Goal: Complete application form

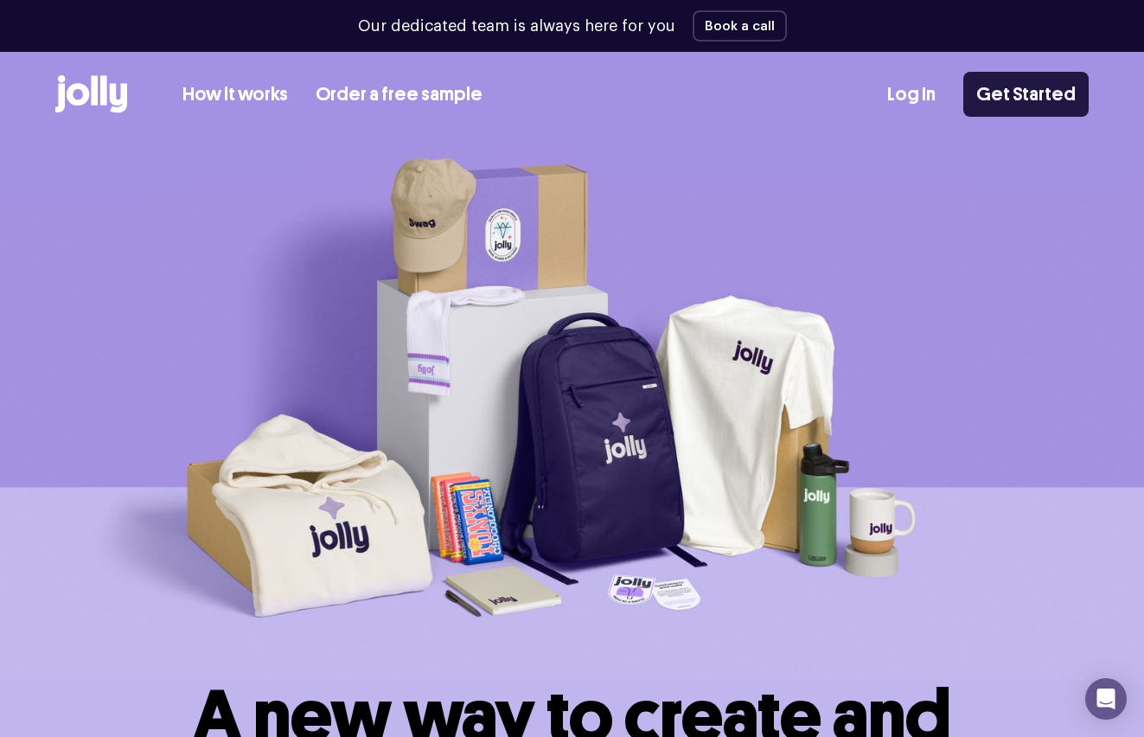
click at [1014, 105] on link "Get Started" at bounding box center [1025, 94] width 125 height 45
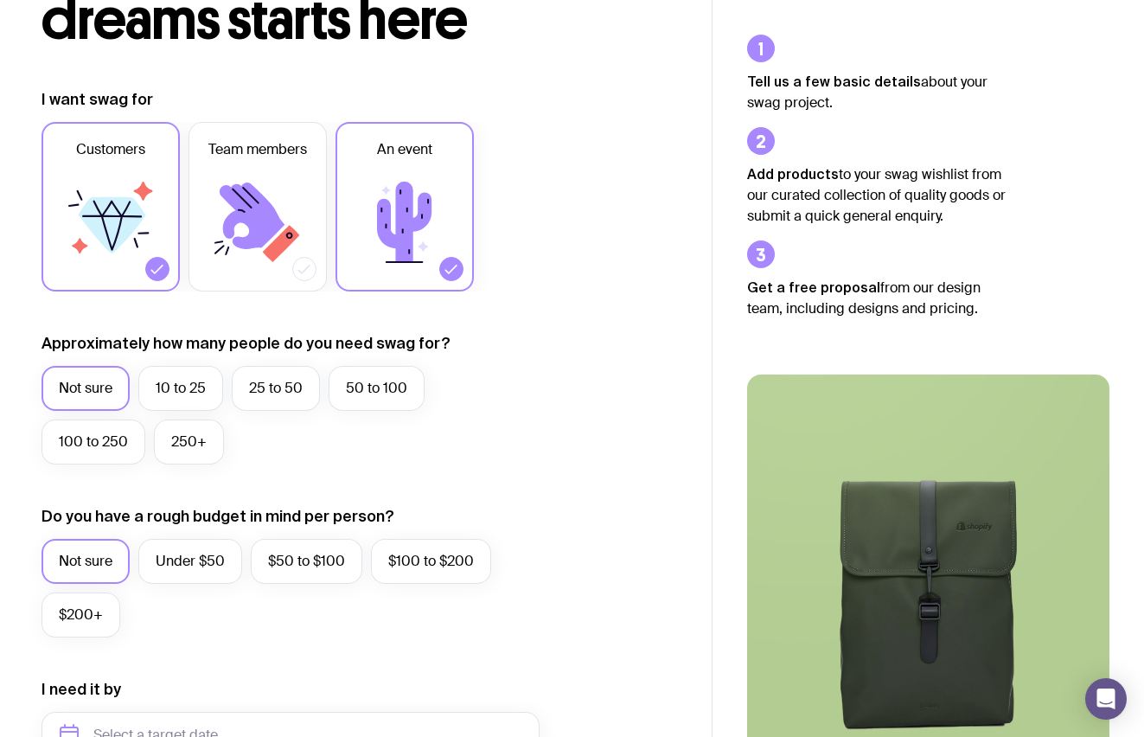
scroll to position [178, 0]
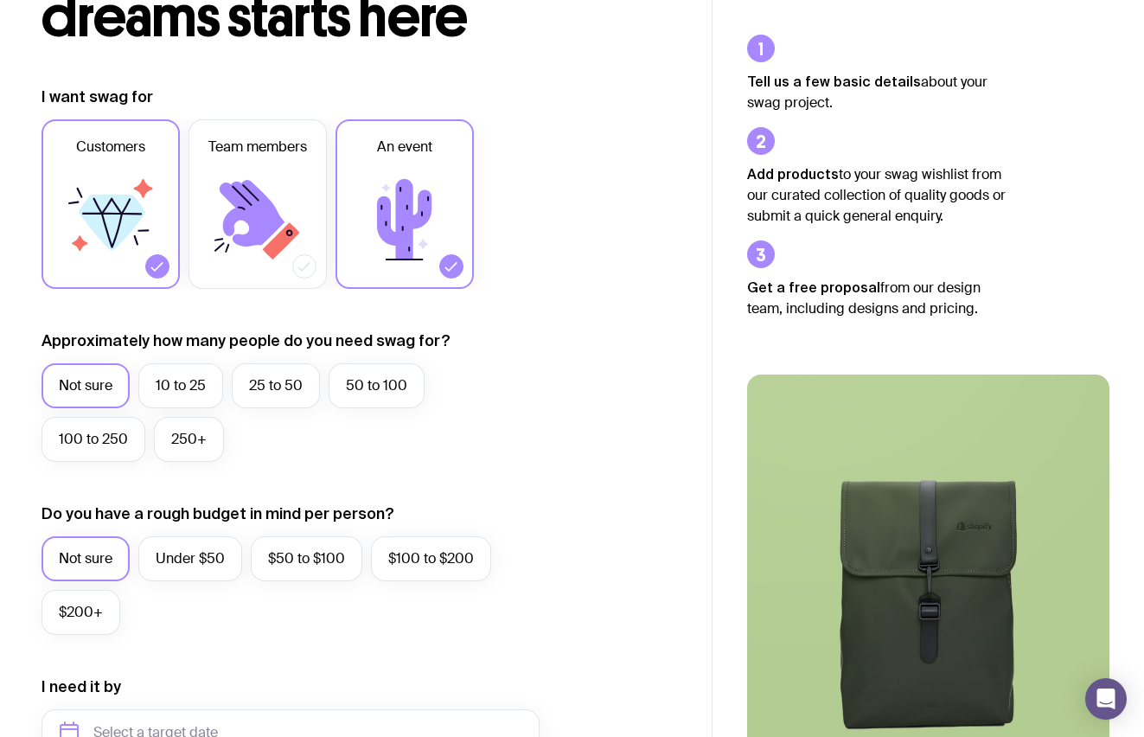
click at [148, 271] on div at bounding box center [157, 266] width 24 height 24
click at [0, 0] on input "Customers" at bounding box center [0, 0] width 0 height 0
click at [186, 447] on label "250+" at bounding box center [189, 439] width 70 height 45
click at [0, 0] on input "250+" at bounding box center [0, 0] width 0 height 0
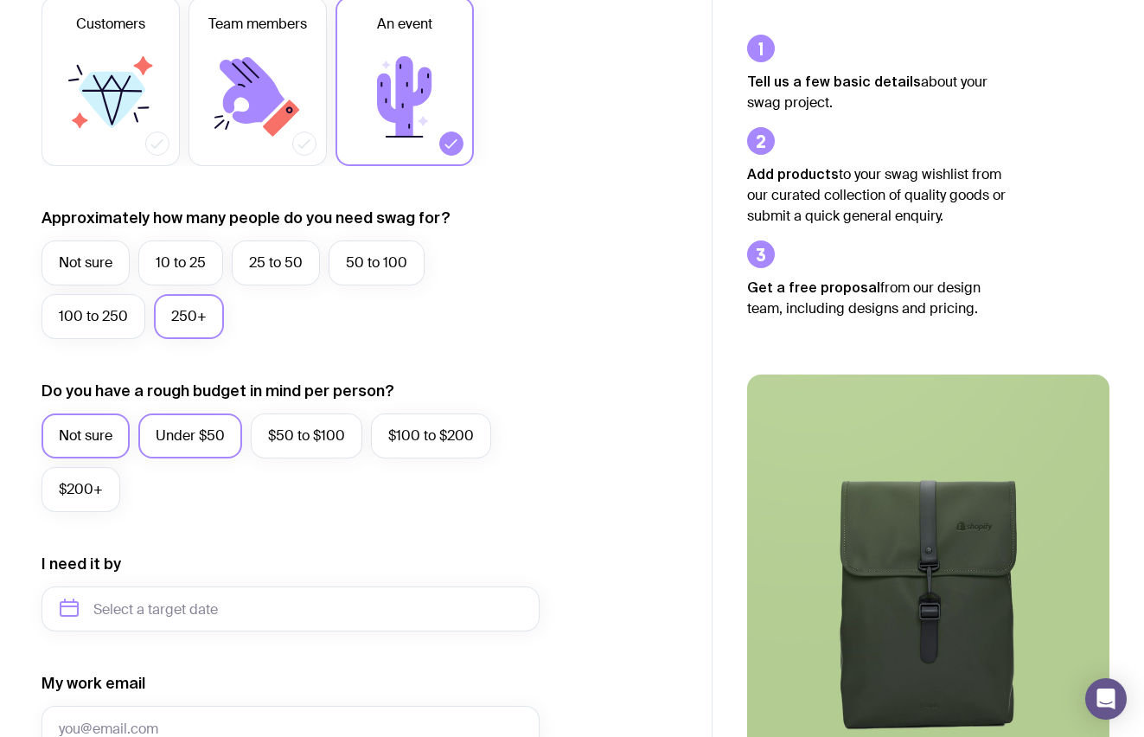
scroll to position [303, 0]
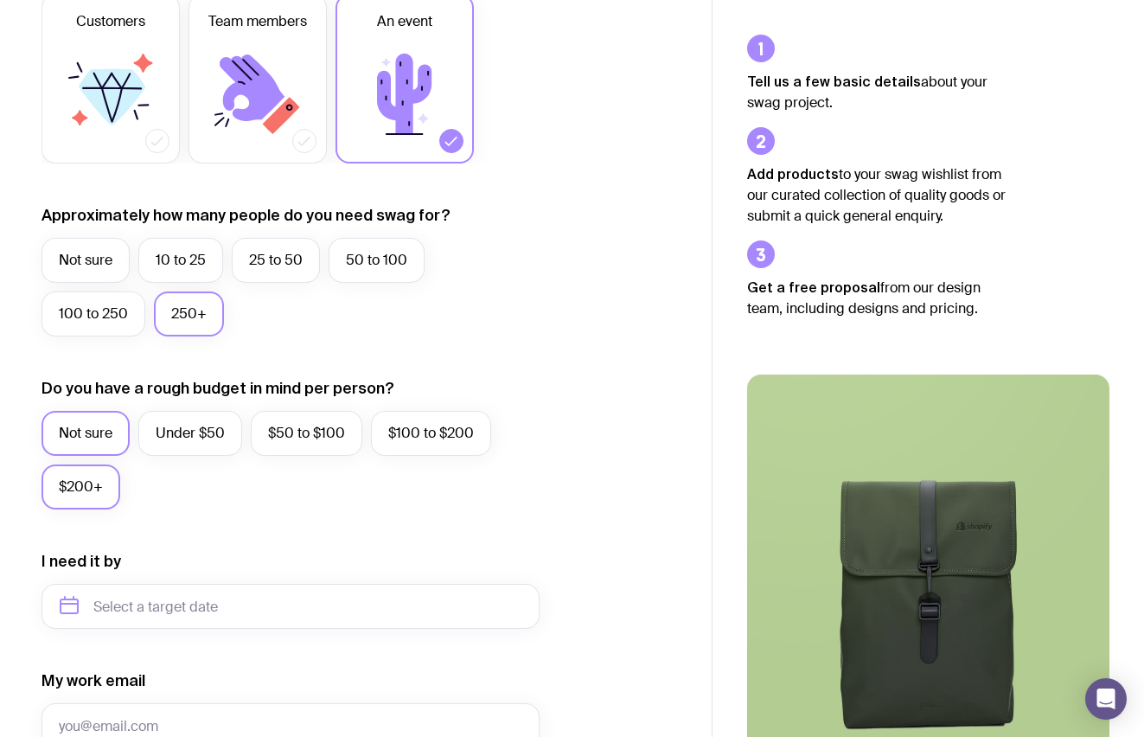
click at [80, 487] on label "$200+" at bounding box center [80, 486] width 79 height 45
click at [0, 0] on input "$200+" at bounding box center [0, 0] width 0 height 0
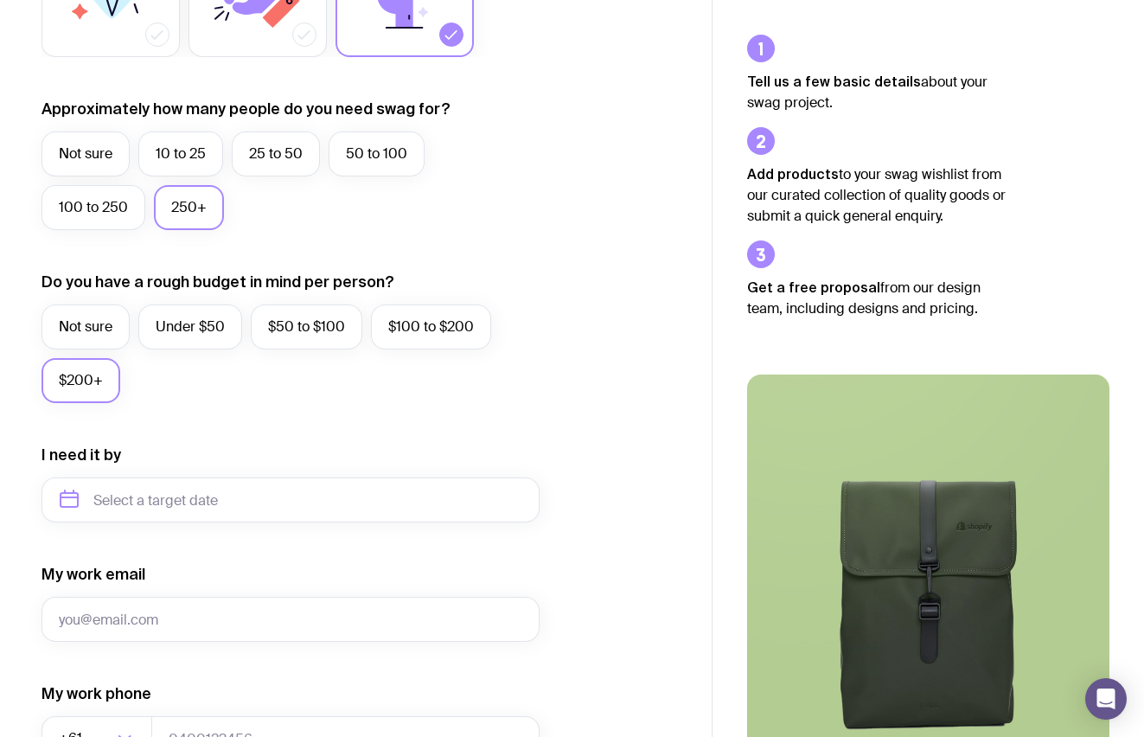
scroll to position [412, 0]
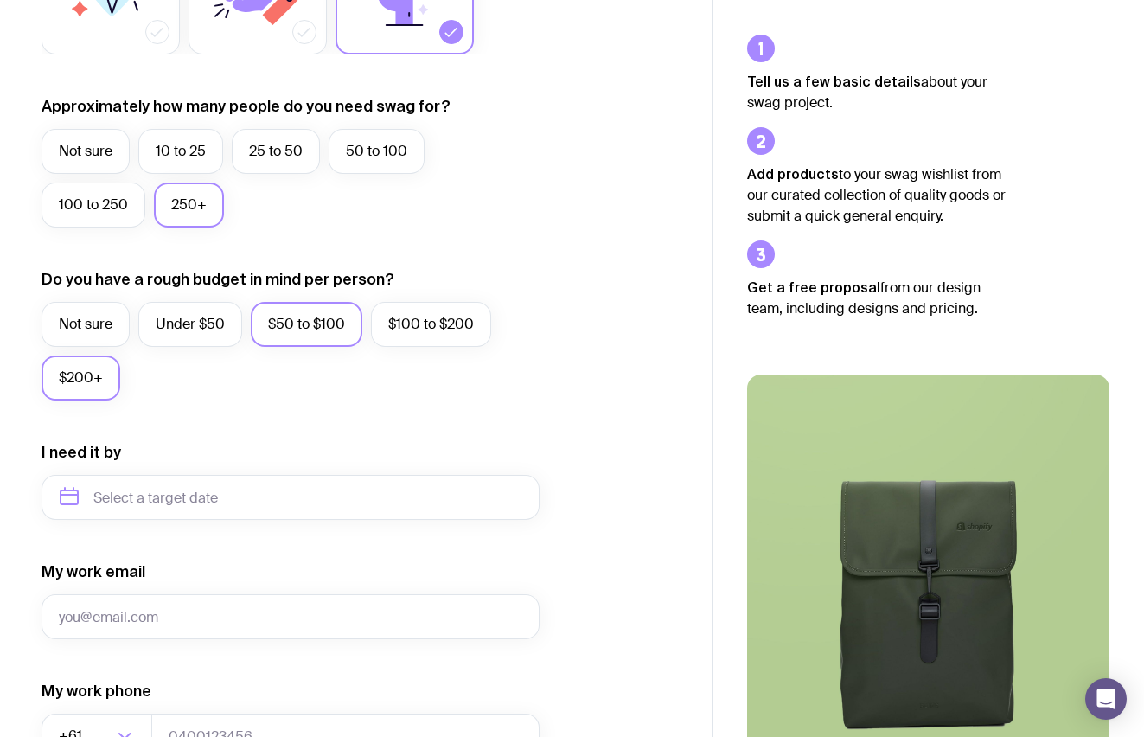
click at [315, 329] on label "$50 to $100" at bounding box center [307, 324] width 112 height 45
click at [0, 0] on input "$50 to $100" at bounding box center [0, 0] width 0 height 0
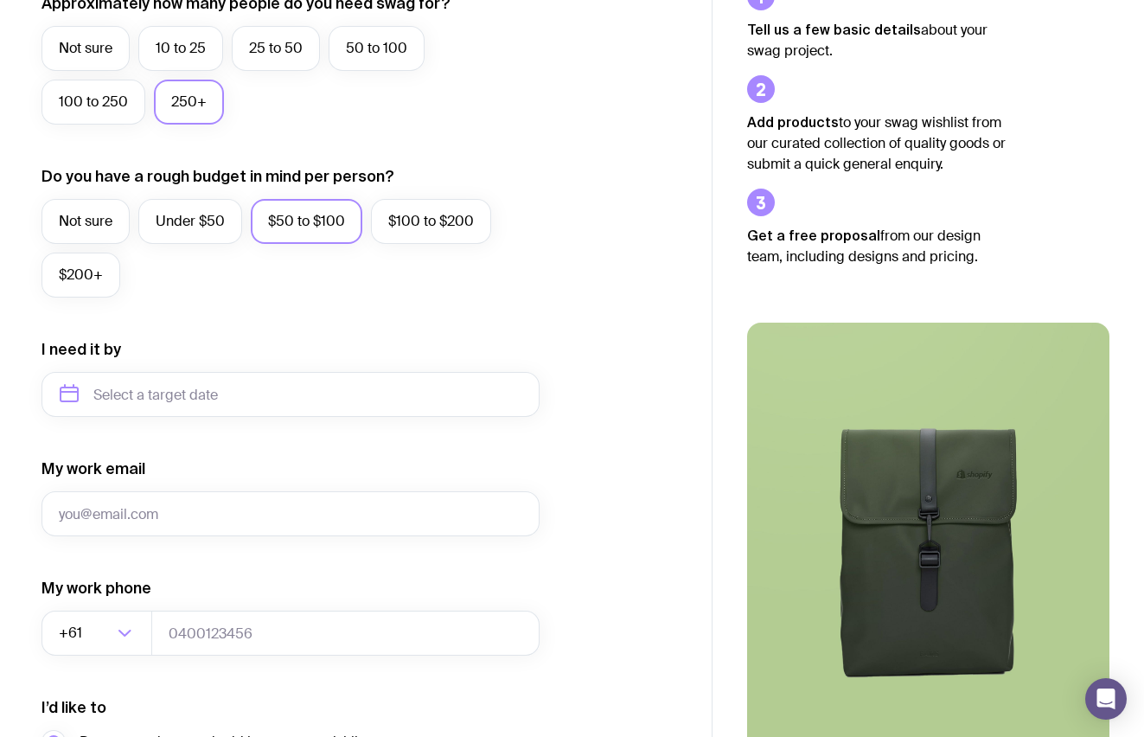
scroll to position [541, 0]
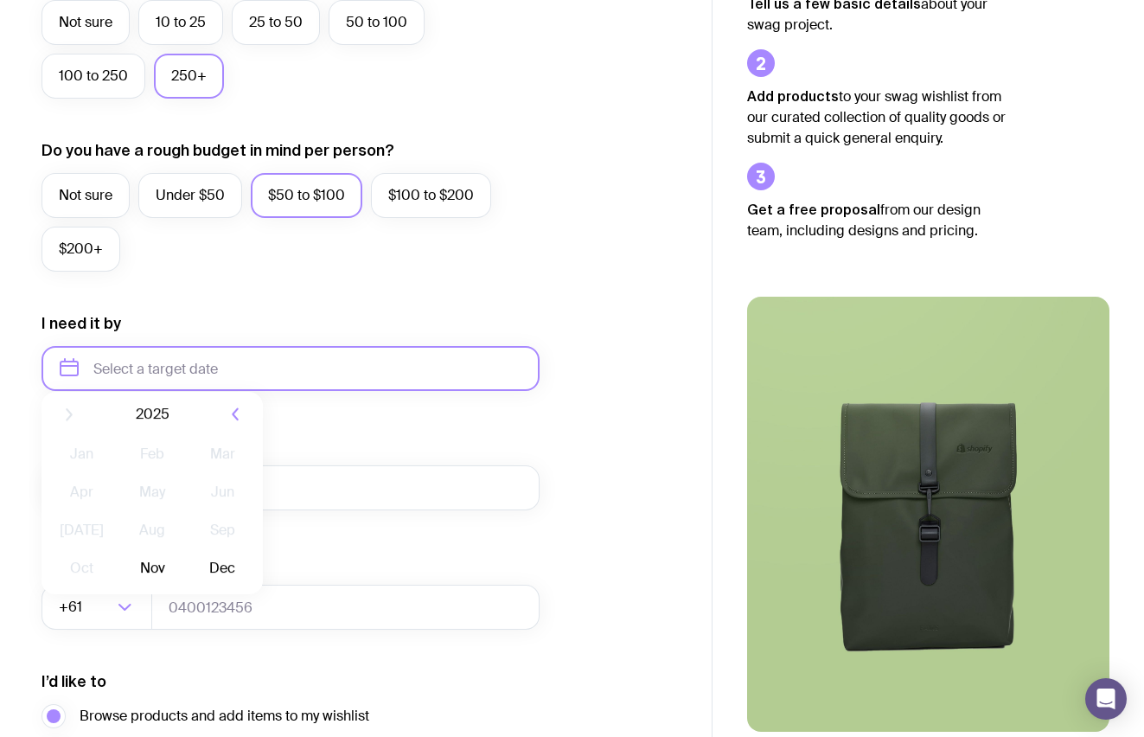
click at [67, 376] on input "text" at bounding box center [290, 368] width 498 height 45
click at [156, 578] on button "Nov" at bounding box center [151, 581] width 63 height 35
type input "[DATE]"
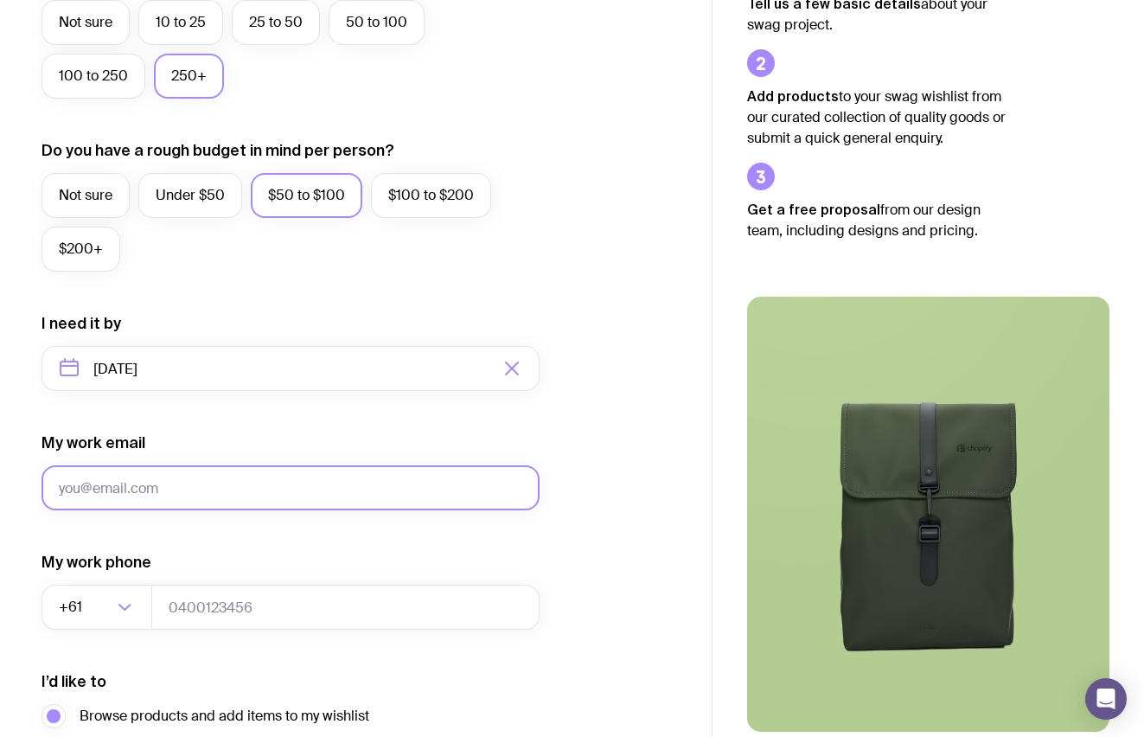
click at [160, 495] on input "My work email" at bounding box center [290, 487] width 498 height 45
type input "[EMAIL_ADDRESS][DOMAIN_NAME]"
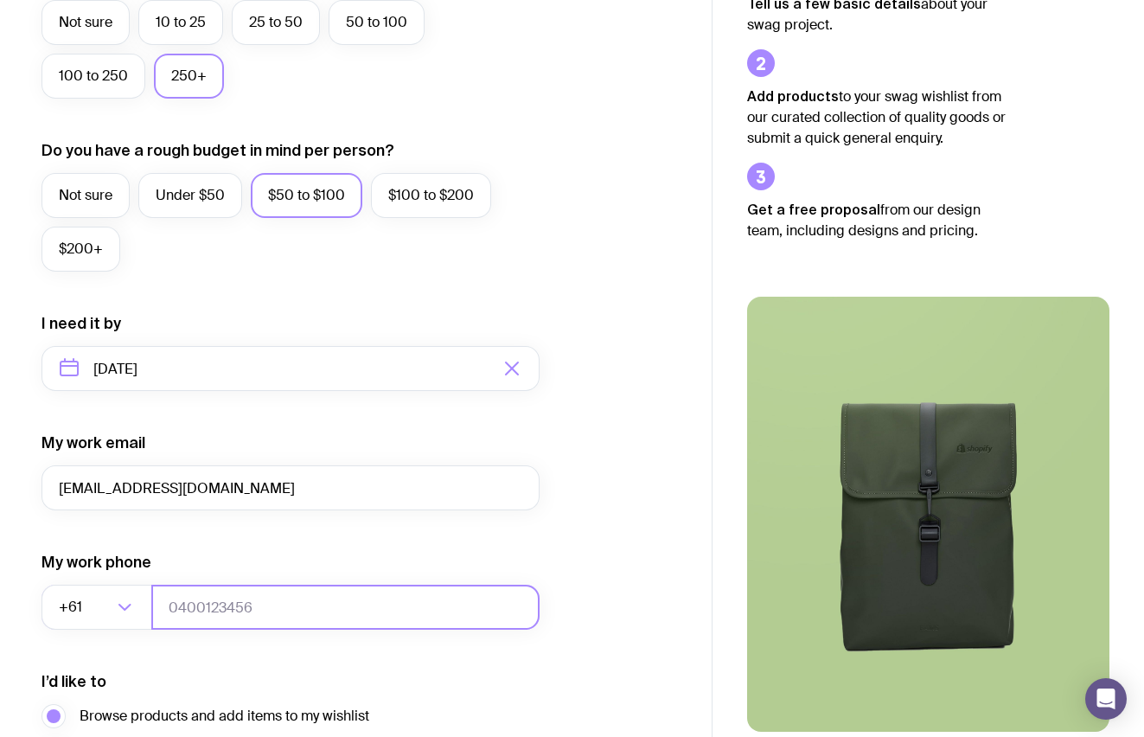
type input "6023093224"
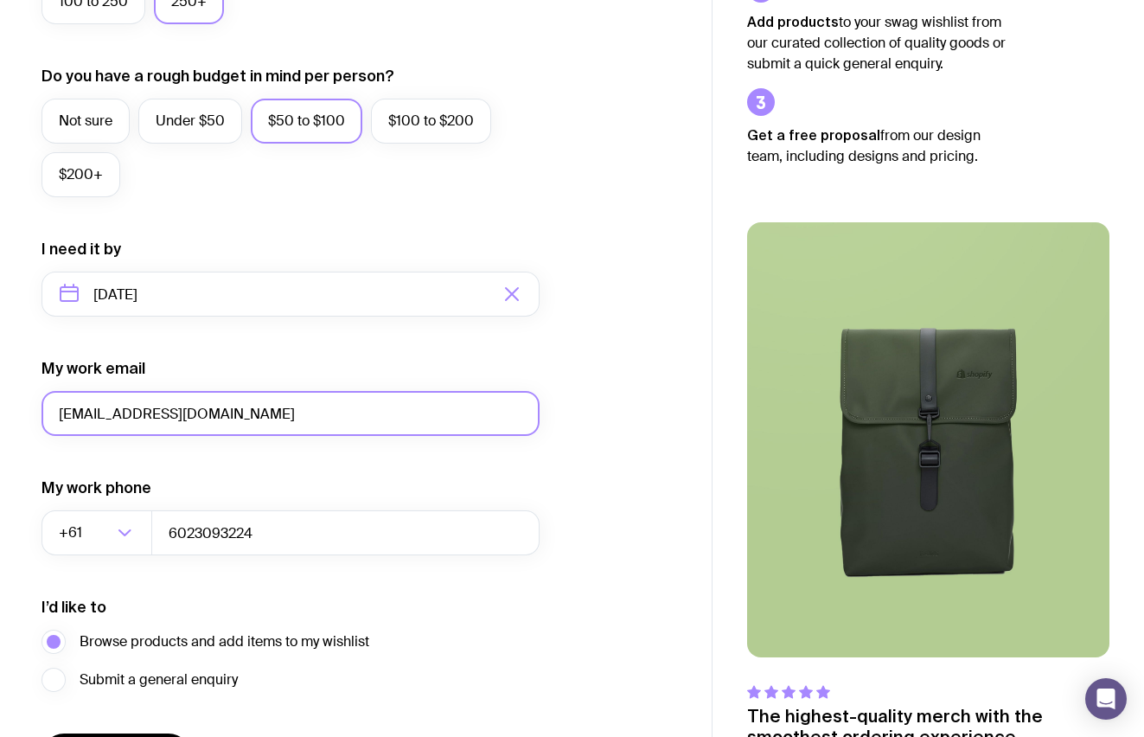
scroll to position [717, 0]
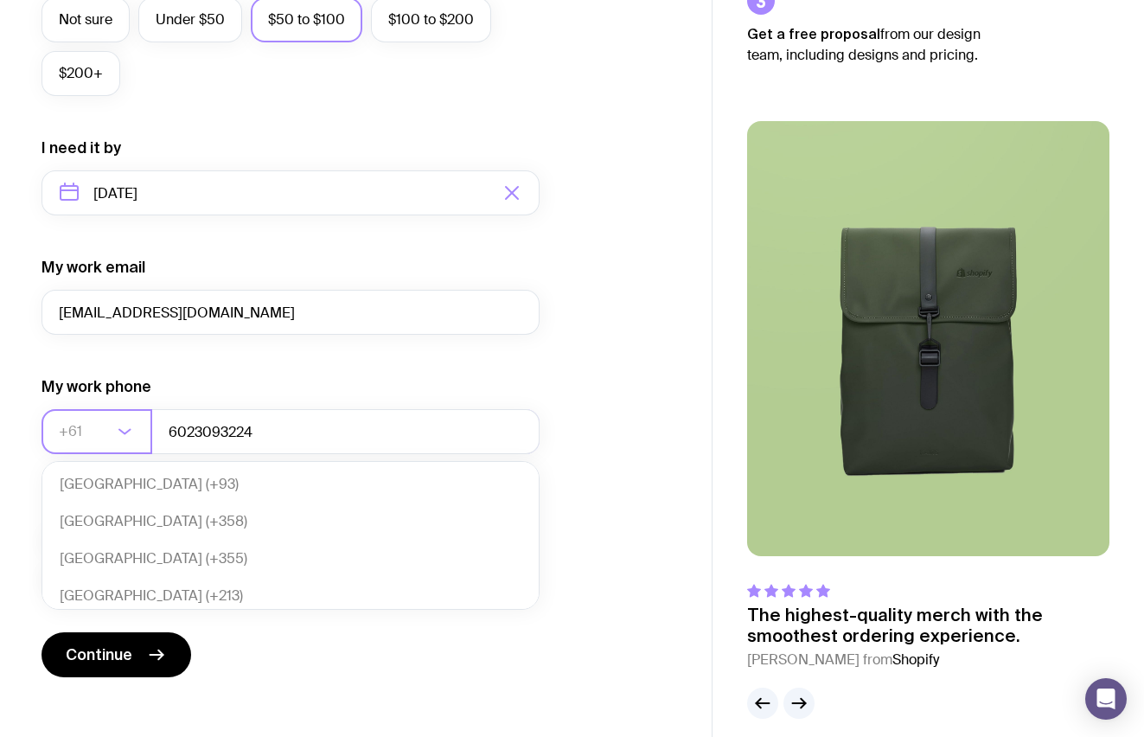
click at [90, 447] on input "Search for option" at bounding box center [86, 431] width 54 height 45
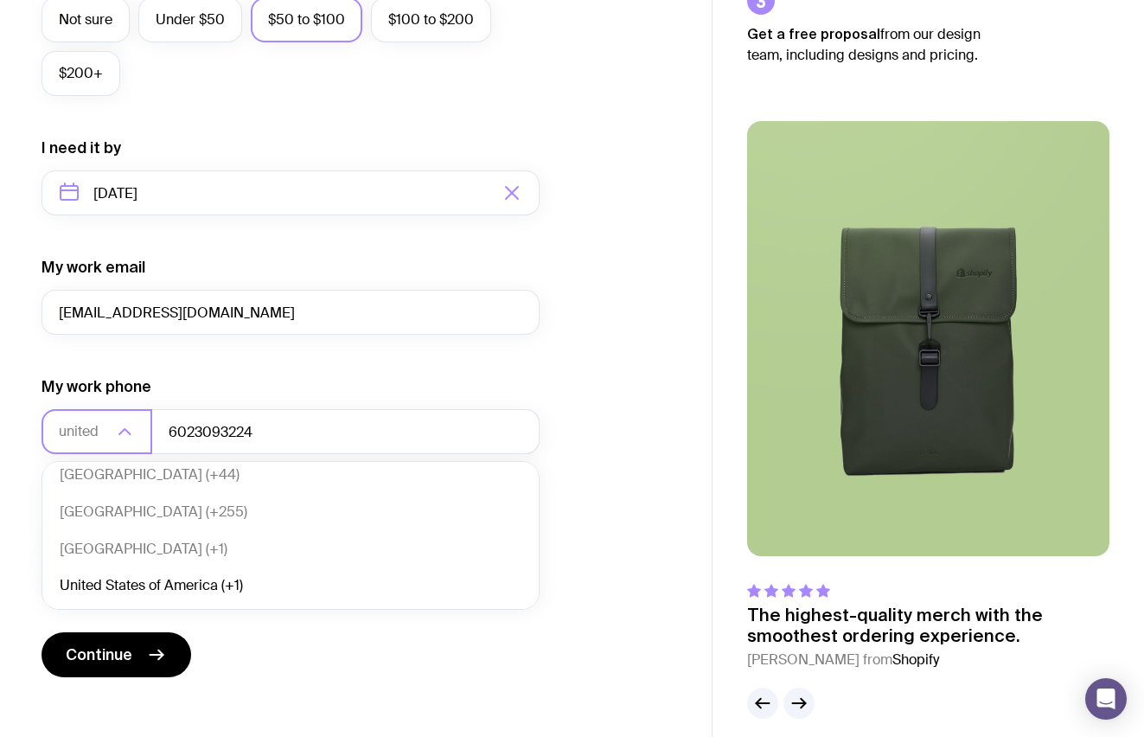
click at [159, 588] on li "United States of America (+1)" at bounding box center [290, 585] width 496 height 37
type input "united"
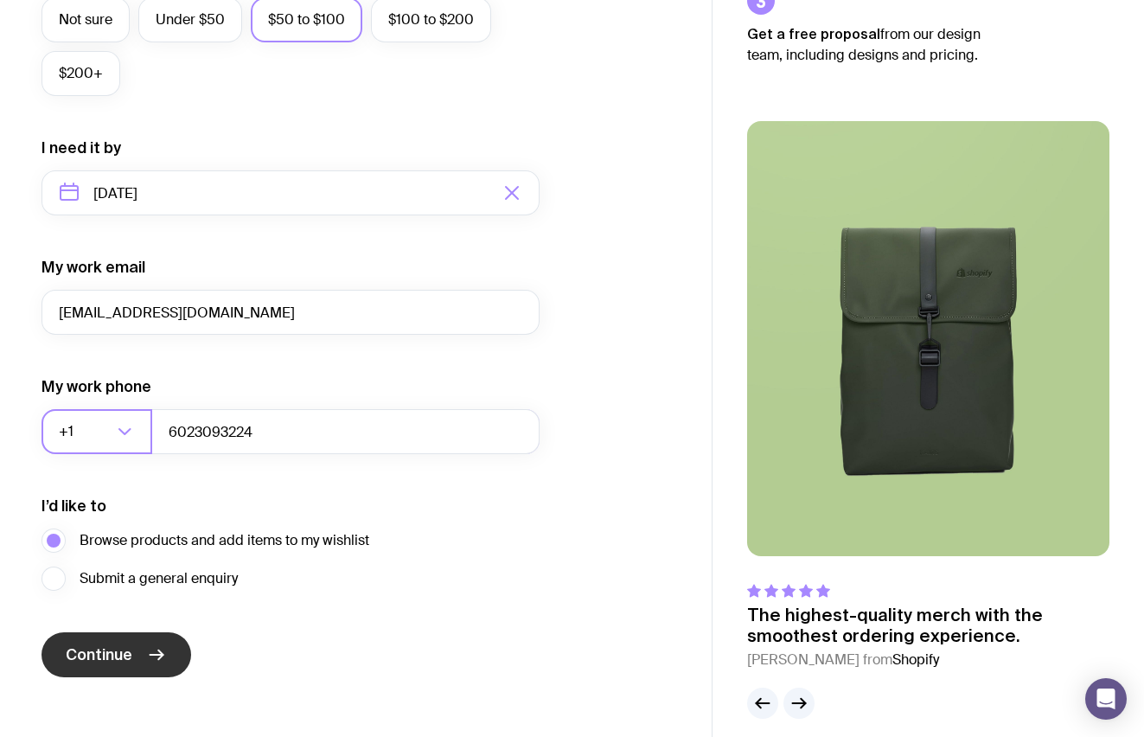
click at [116, 655] on span "Continue" at bounding box center [99, 654] width 67 height 21
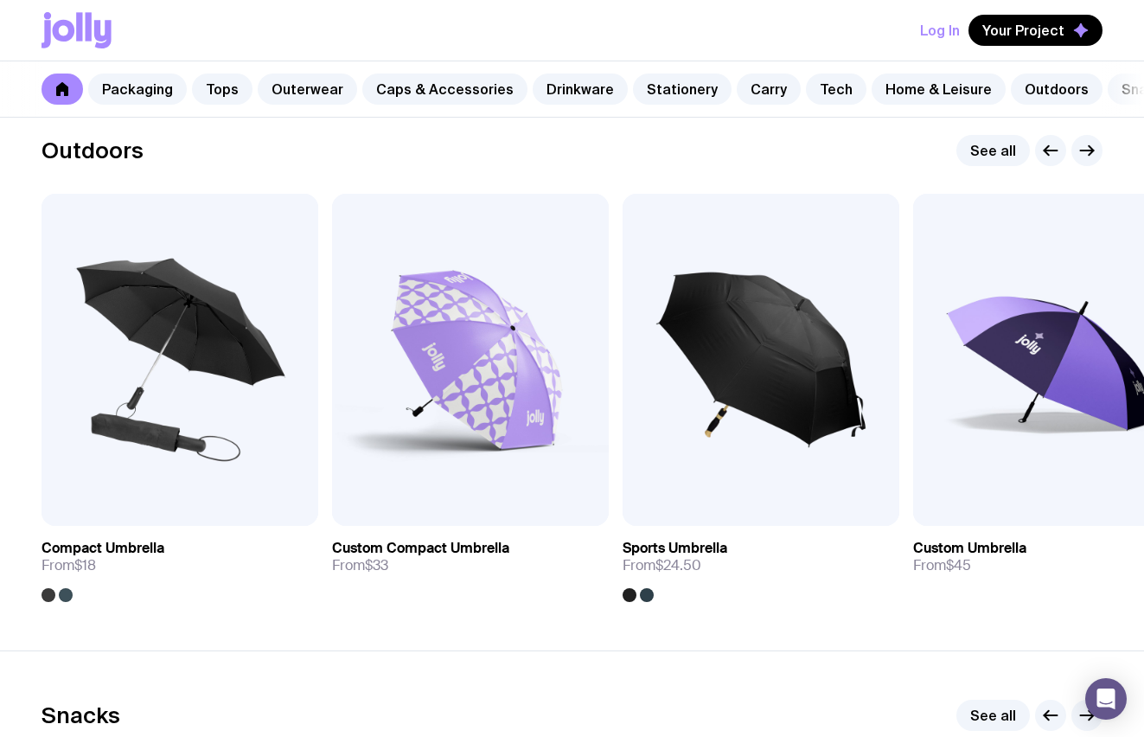
scroll to position [5349, 0]
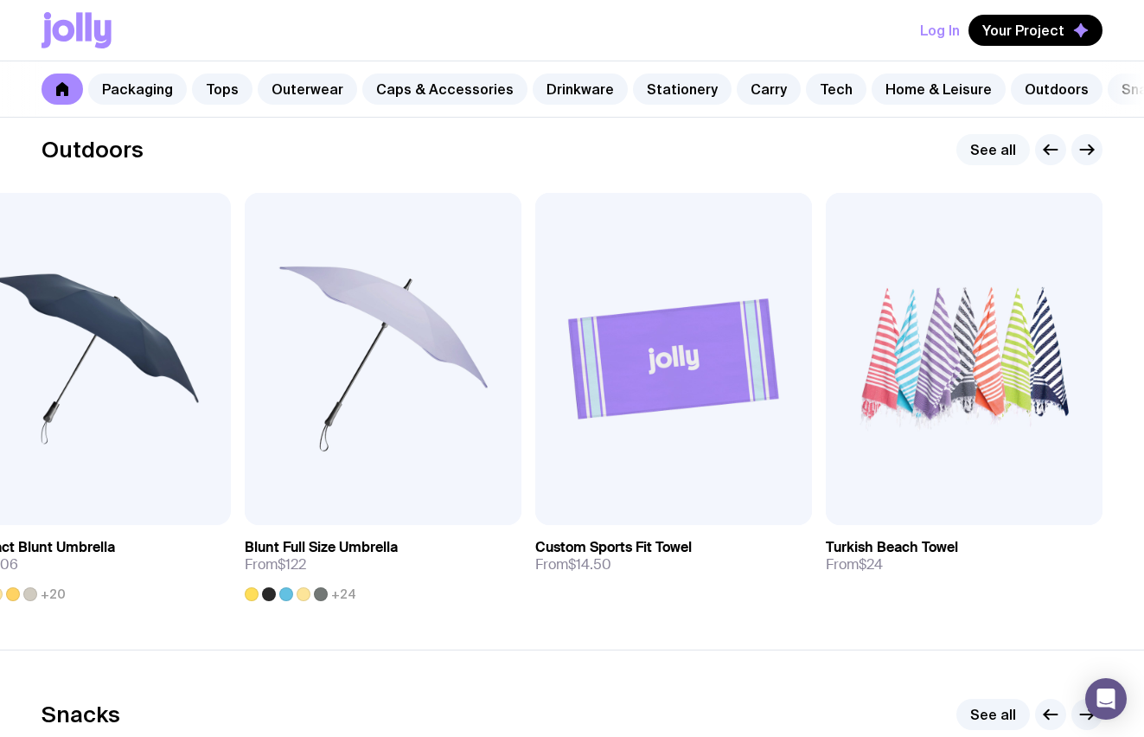
click at [1003, 150] on link "See all" at bounding box center [992, 149] width 73 height 31
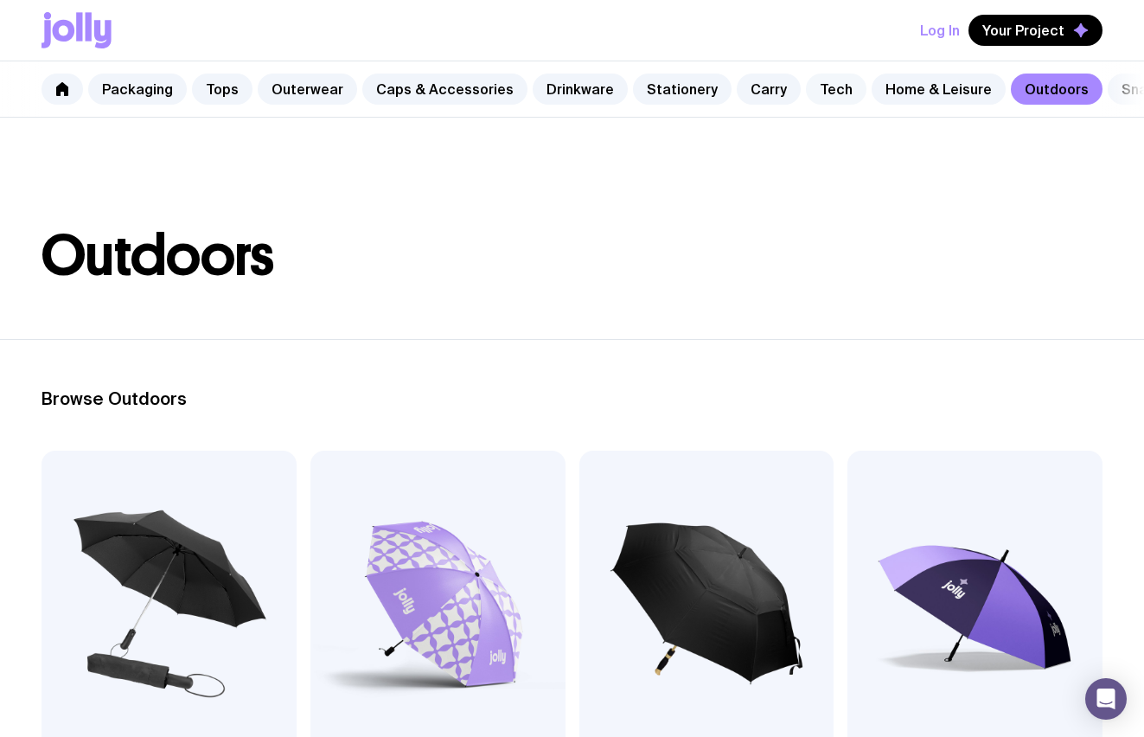
click at [813, 89] on link "Tech" at bounding box center [836, 88] width 61 height 31
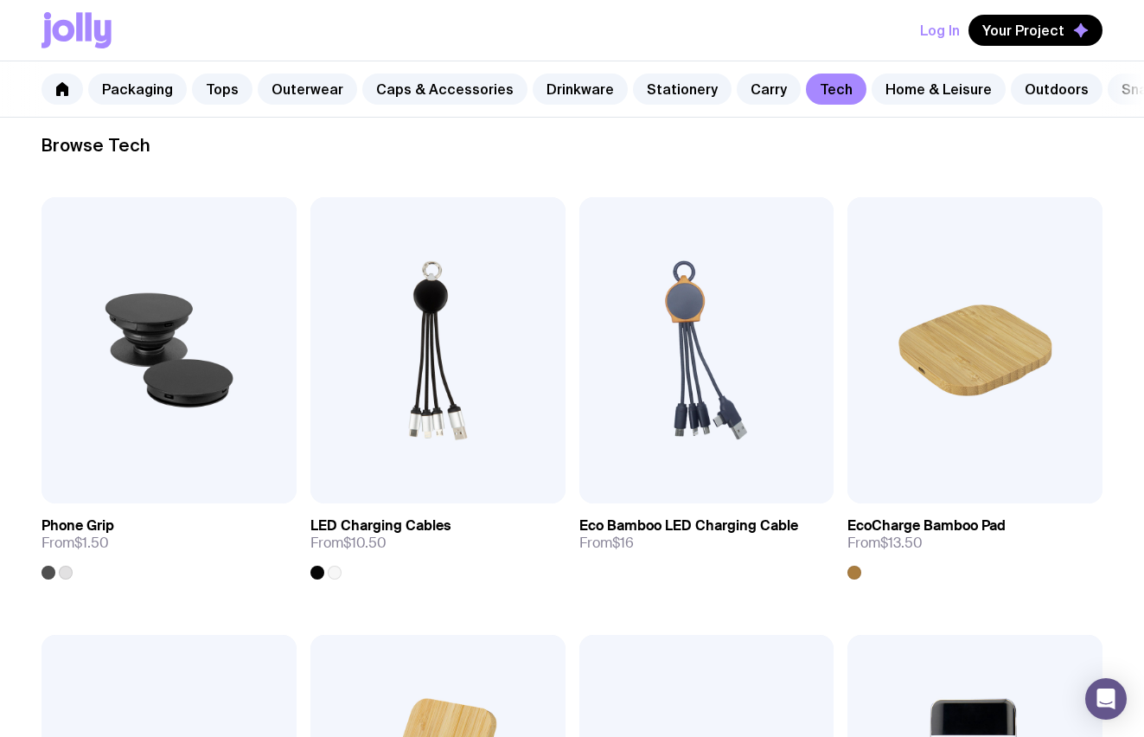
scroll to position [257, 0]
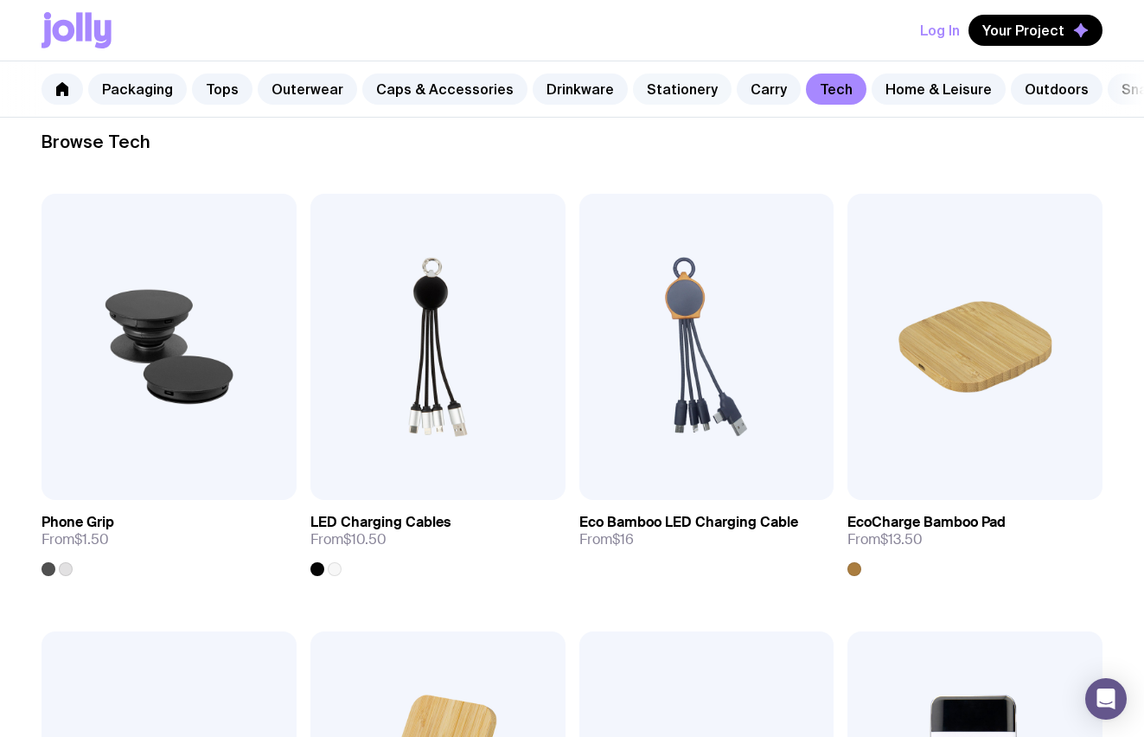
click at [654, 93] on link "Stationery" at bounding box center [682, 88] width 99 height 31
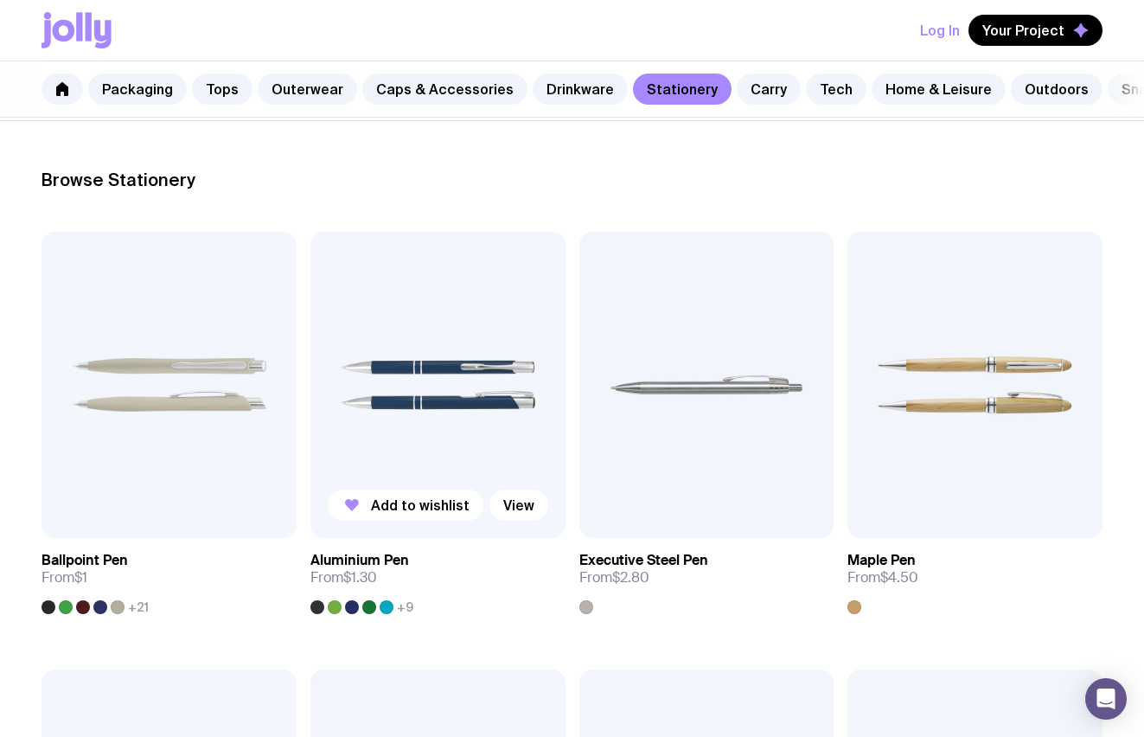
scroll to position [228, 0]
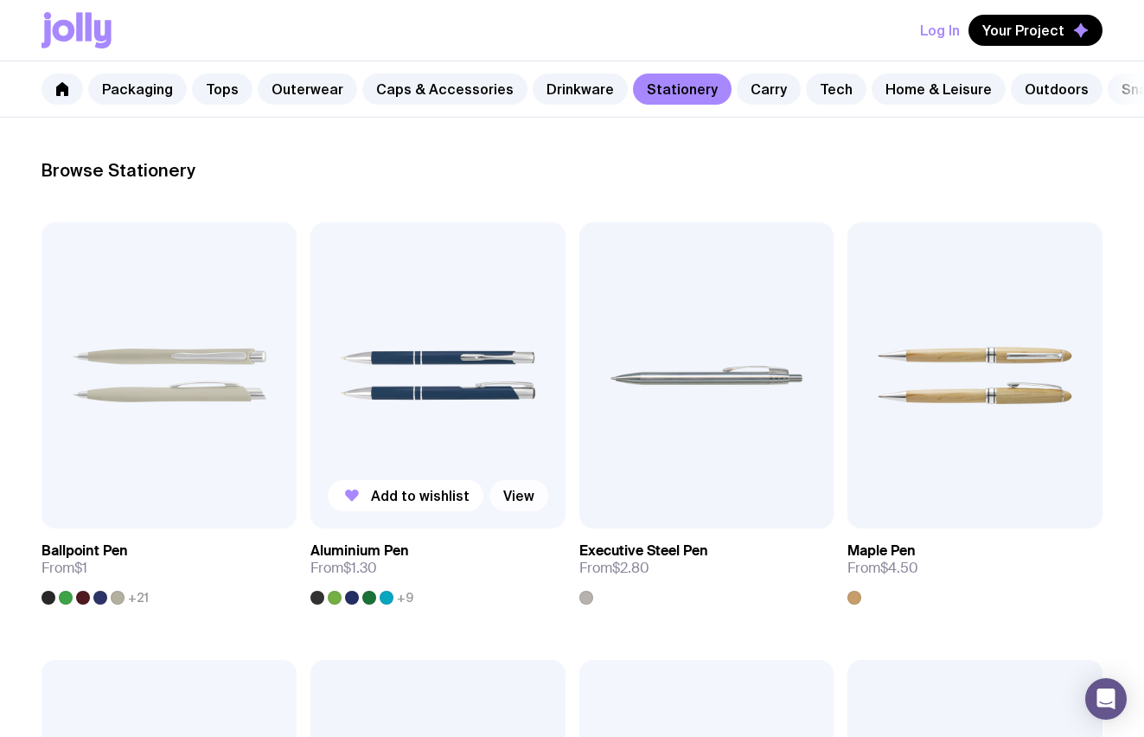
click at [507, 493] on link "View" at bounding box center [518, 495] width 59 height 31
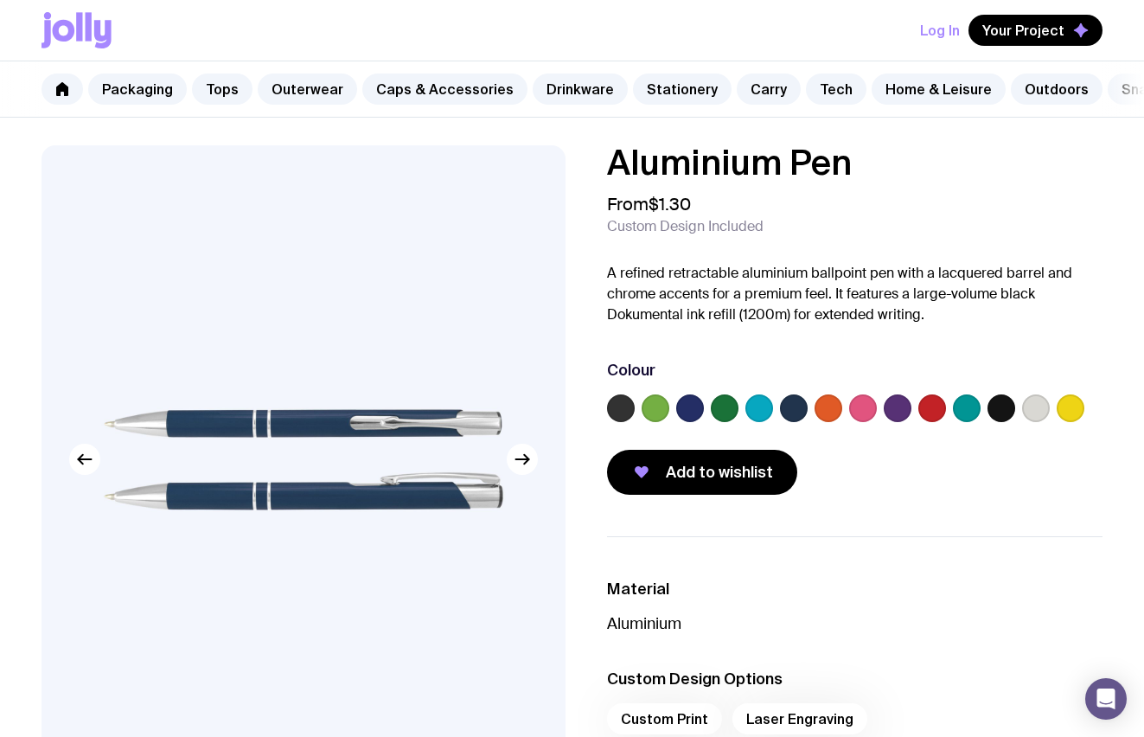
click at [687, 412] on label at bounding box center [690, 408] width 28 height 28
click at [0, 0] on input "radio" at bounding box center [0, 0] width 0 height 0
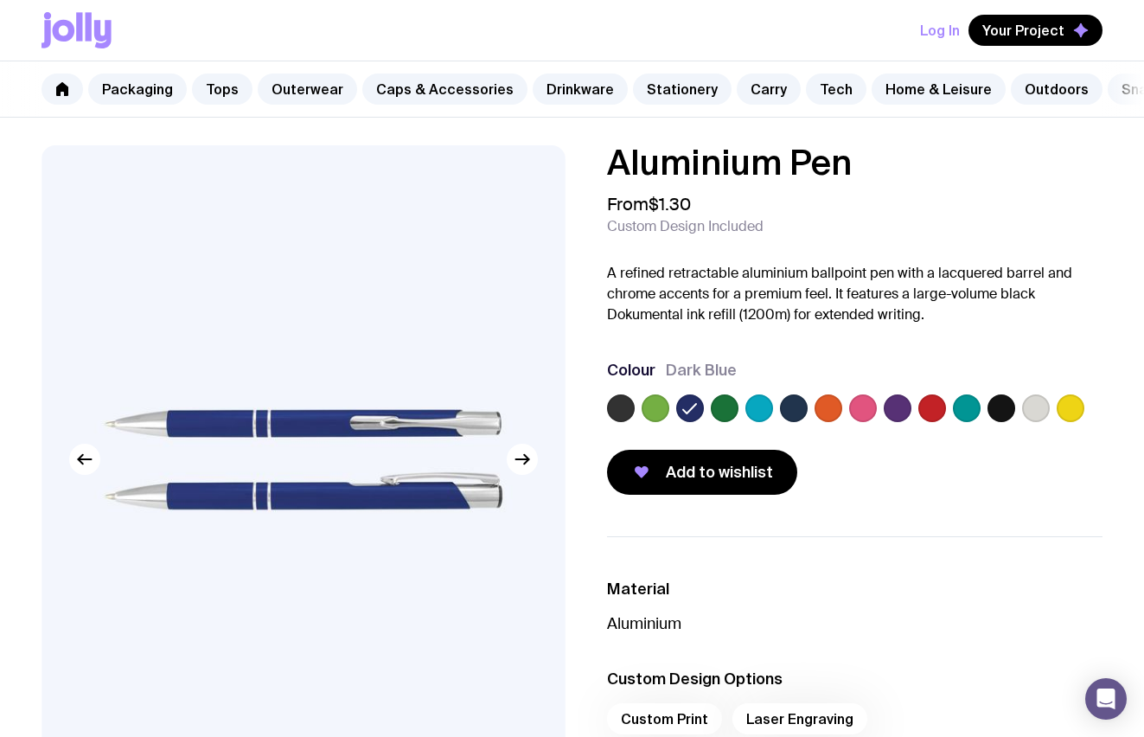
click at [808, 410] on div at bounding box center [855, 411] width 496 height 35
click at [803, 410] on label at bounding box center [794, 408] width 28 height 28
click at [0, 0] on input "radio" at bounding box center [0, 0] width 0 height 0
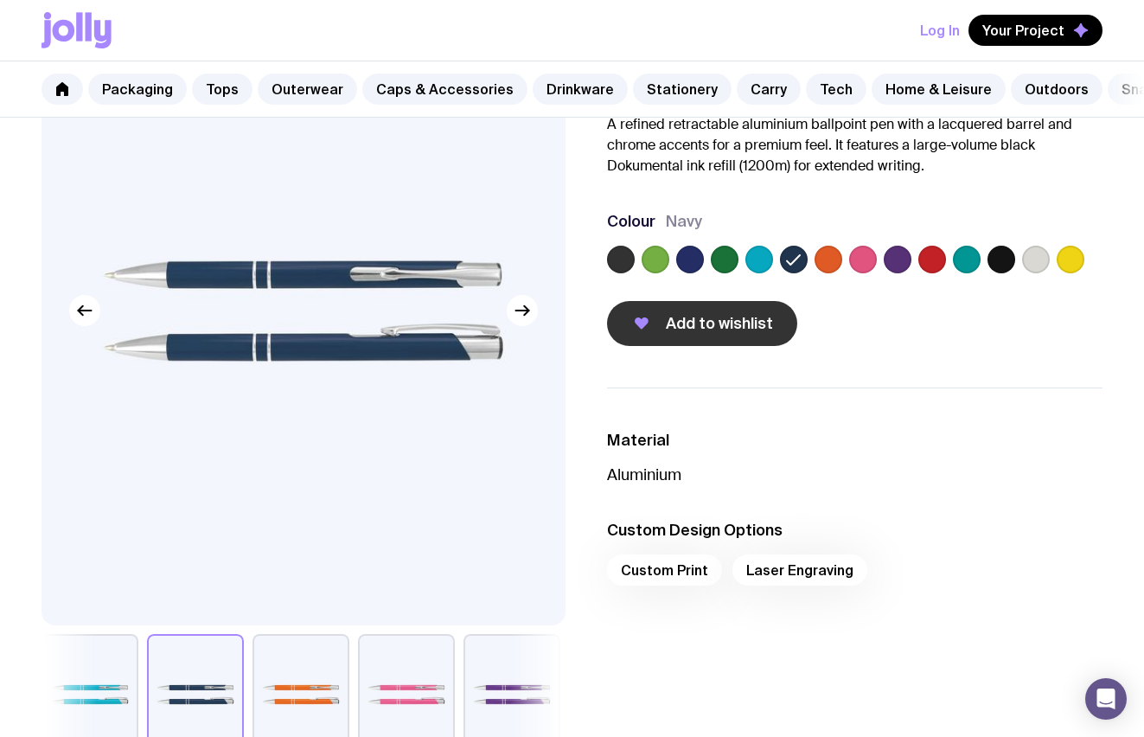
scroll to position [153, 0]
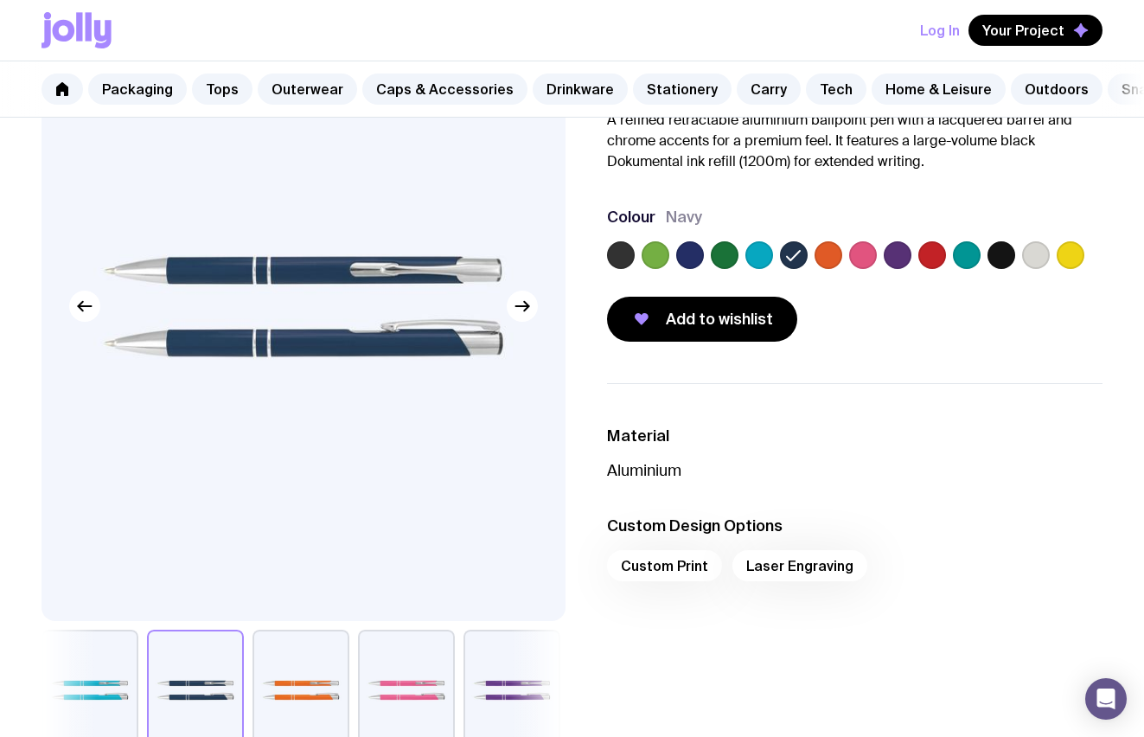
click at [754, 562] on div "Custom Print Laser Engraving" at bounding box center [855, 570] width 496 height 41
click at [761, 565] on div "Custom Print Laser Engraving" at bounding box center [855, 570] width 496 height 41
click at [670, 329] on button "Add to wishlist" at bounding box center [702, 319] width 190 height 45
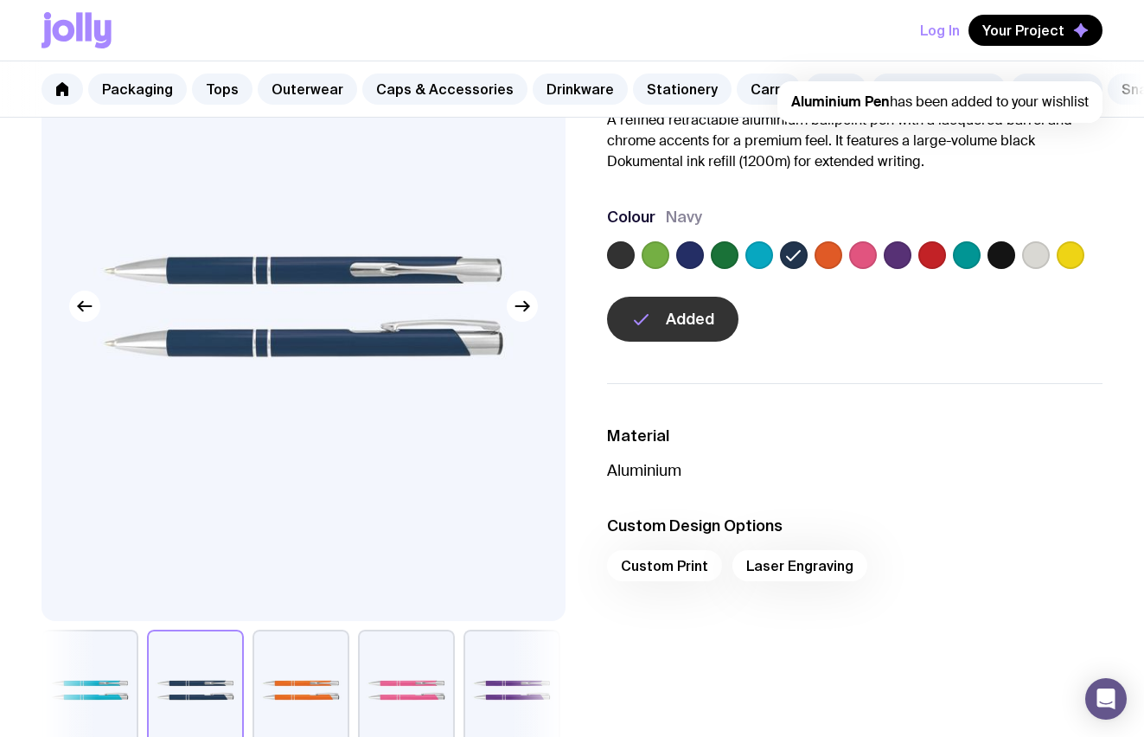
scroll to position [0, 0]
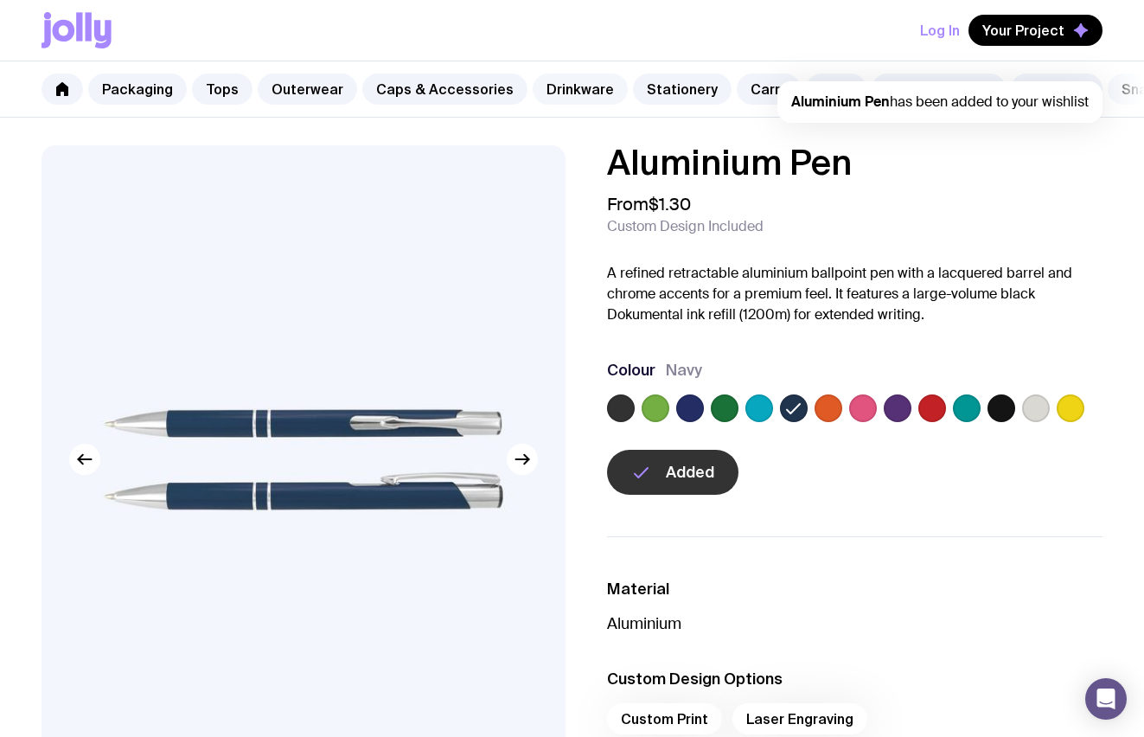
click at [560, 95] on link "Drinkware" at bounding box center [580, 88] width 95 height 31
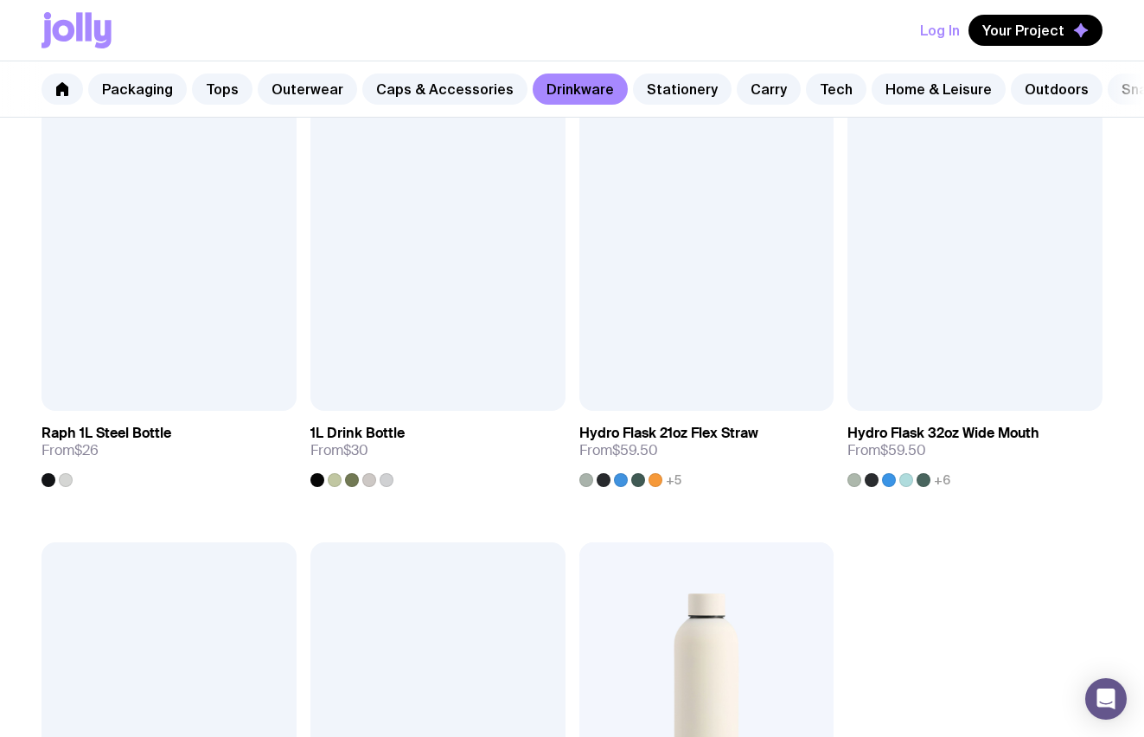
scroll to position [2098, 0]
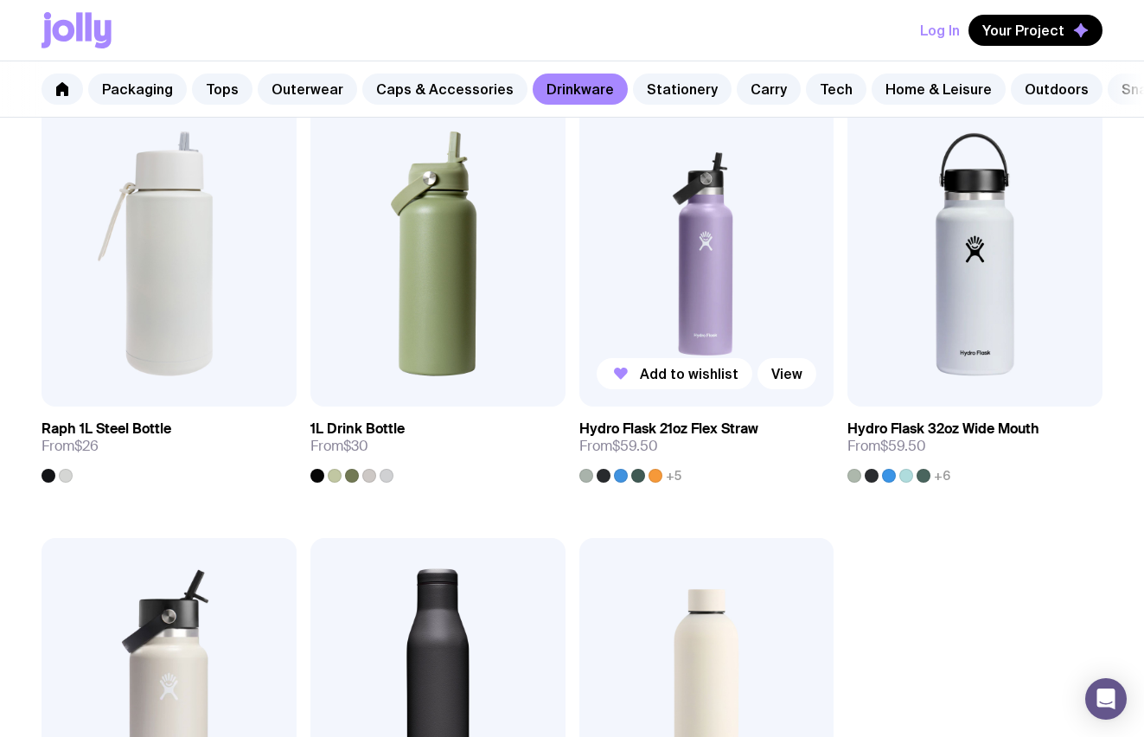
click at [715, 278] on img at bounding box center [706, 254] width 255 height 306
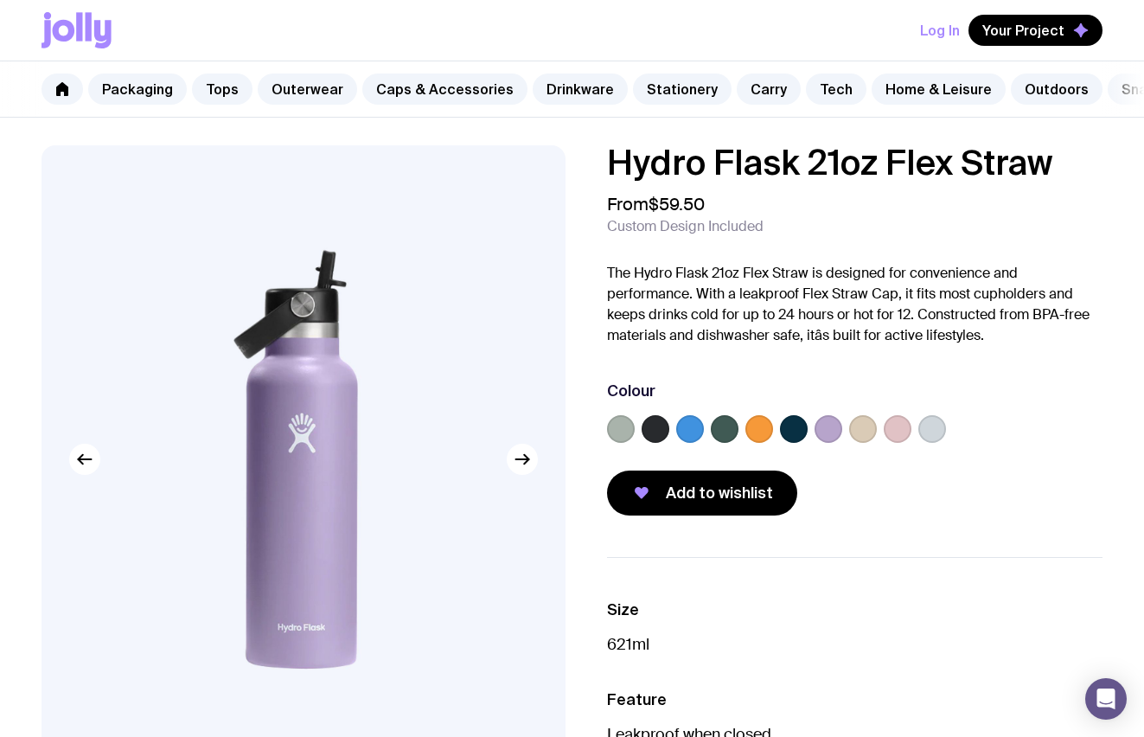
click at [664, 433] on label at bounding box center [655, 429] width 28 height 28
click at [0, 0] on input "radio" at bounding box center [0, 0] width 0 height 0
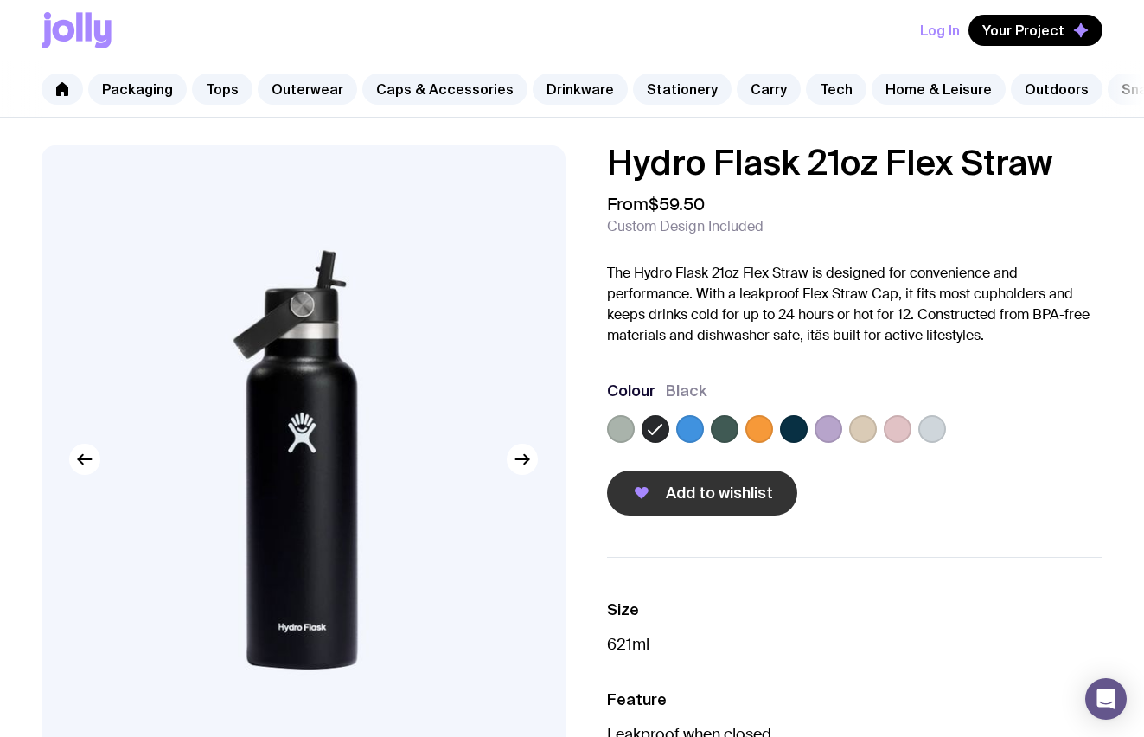
click at [705, 482] on span "Add to wishlist" at bounding box center [719, 492] width 107 height 21
click at [408, 96] on link "Caps & Accessories" at bounding box center [444, 88] width 165 height 31
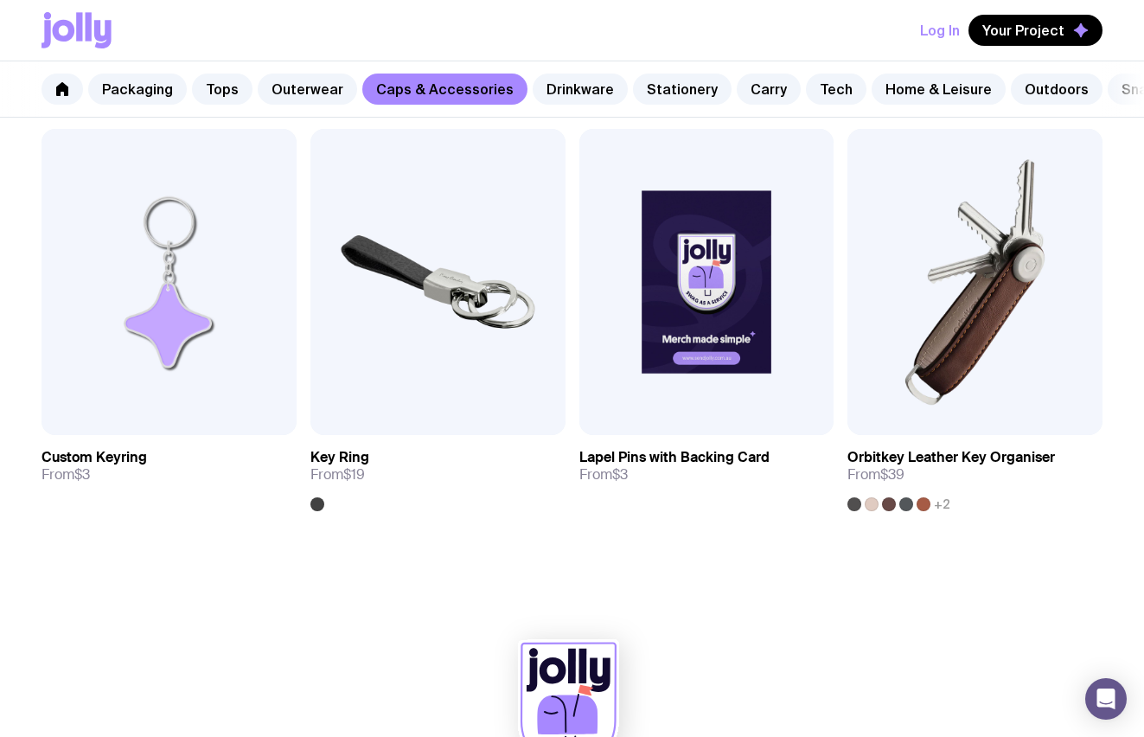
scroll to position [2575, 0]
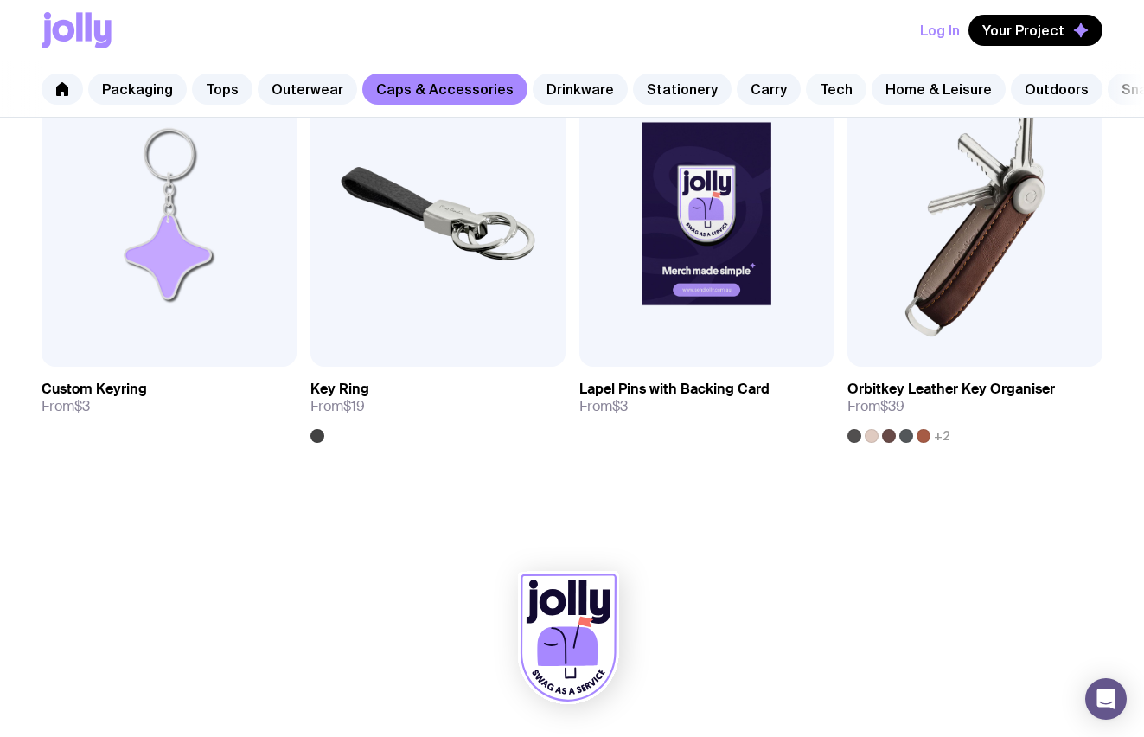
click at [814, 88] on link "Tech" at bounding box center [836, 88] width 61 height 31
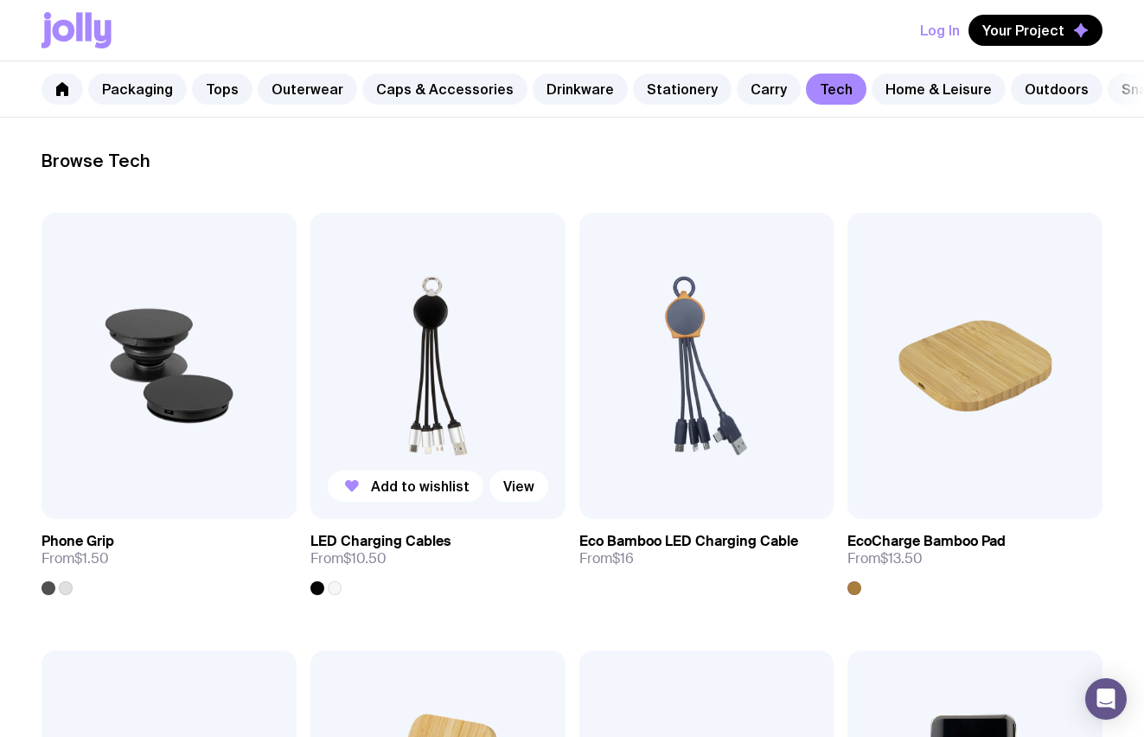
scroll to position [258, 0]
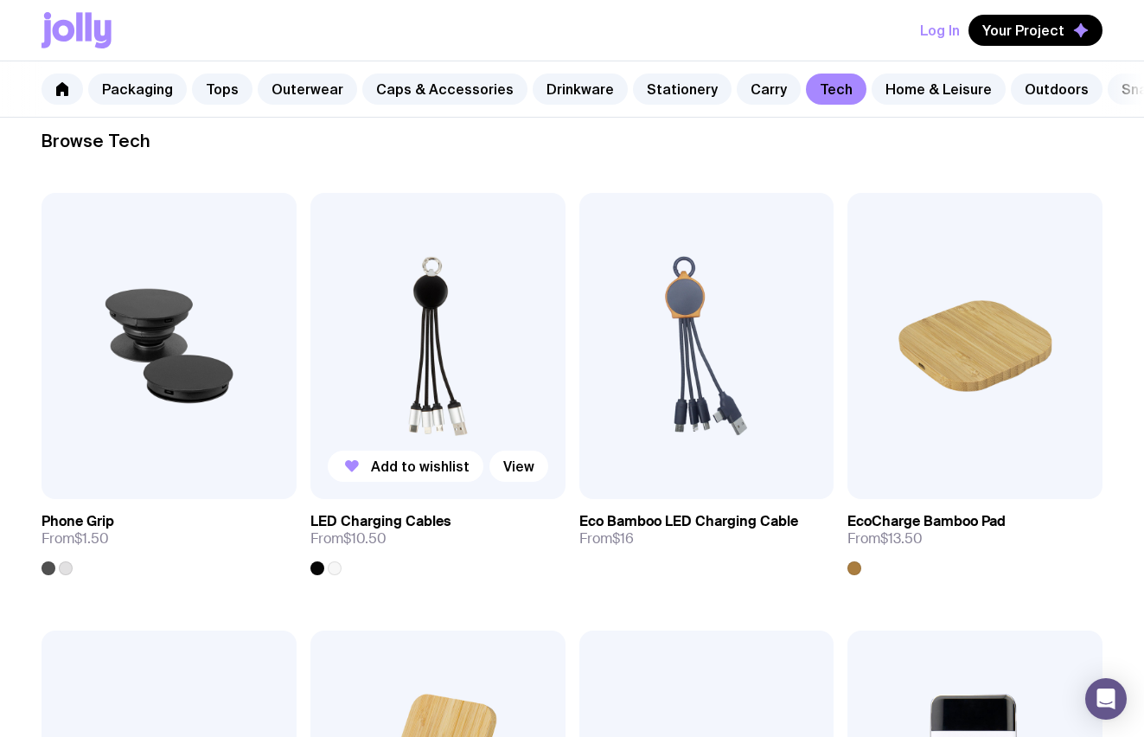
click at [437, 419] on img at bounding box center [437, 346] width 255 height 306
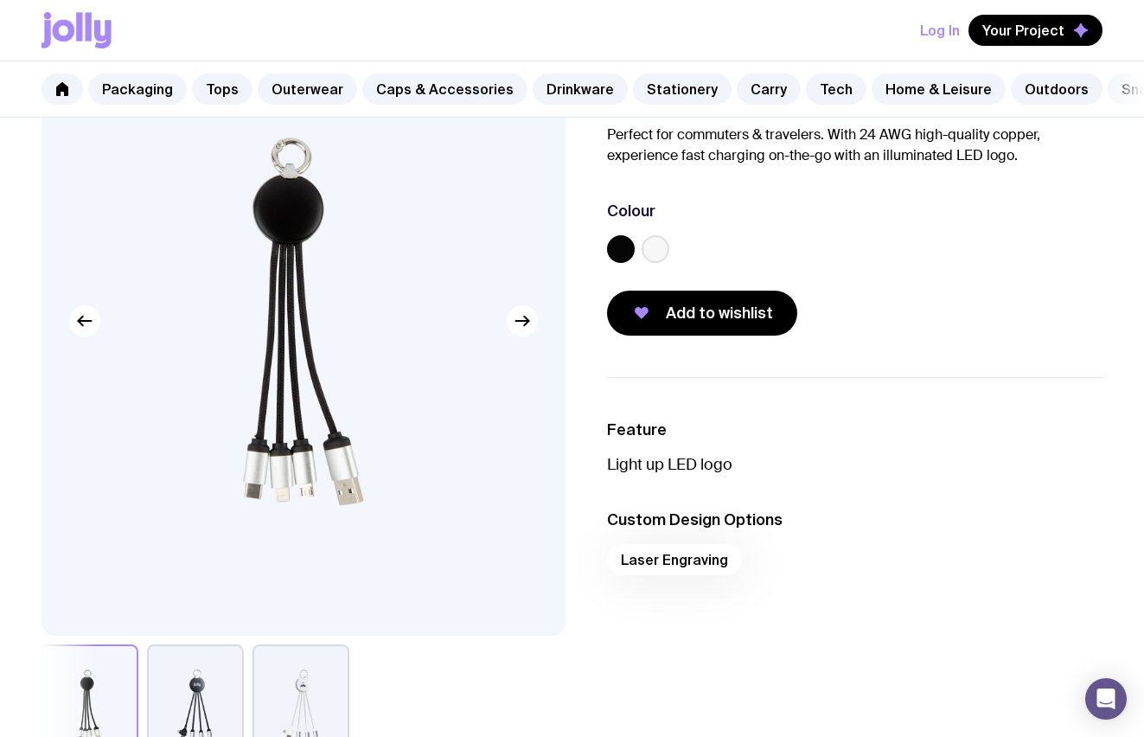
scroll to position [144, 0]
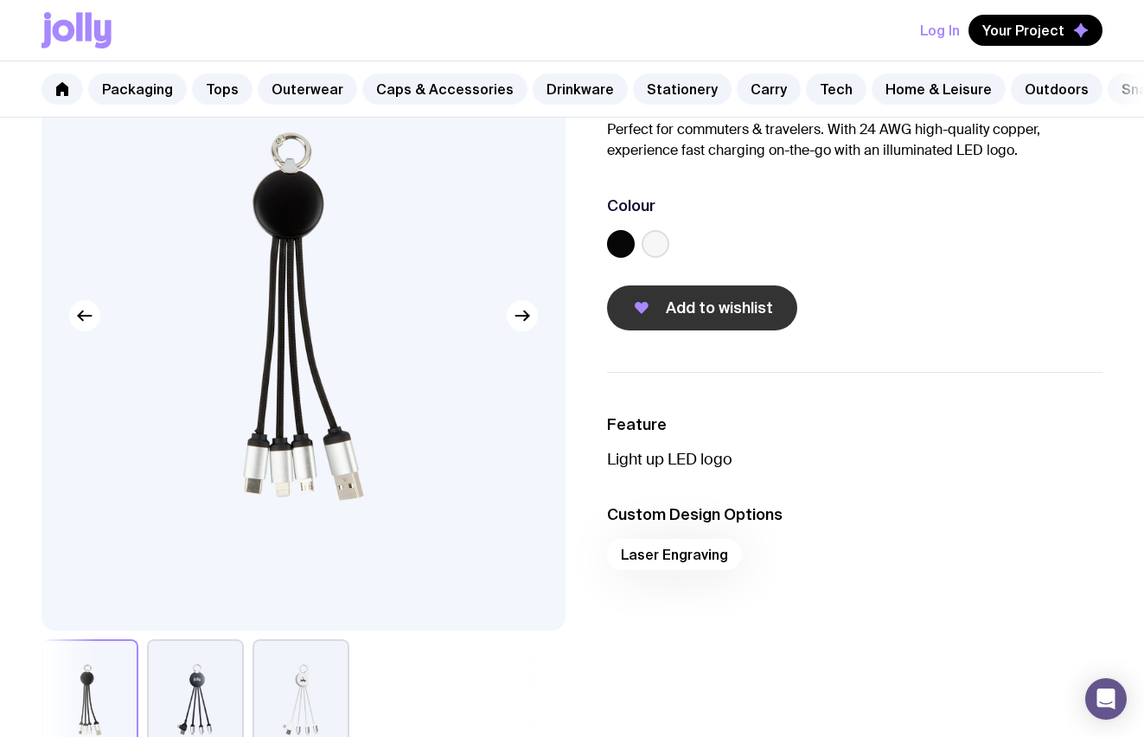
click at [643, 297] on icon "button" at bounding box center [641, 307] width 21 height 21
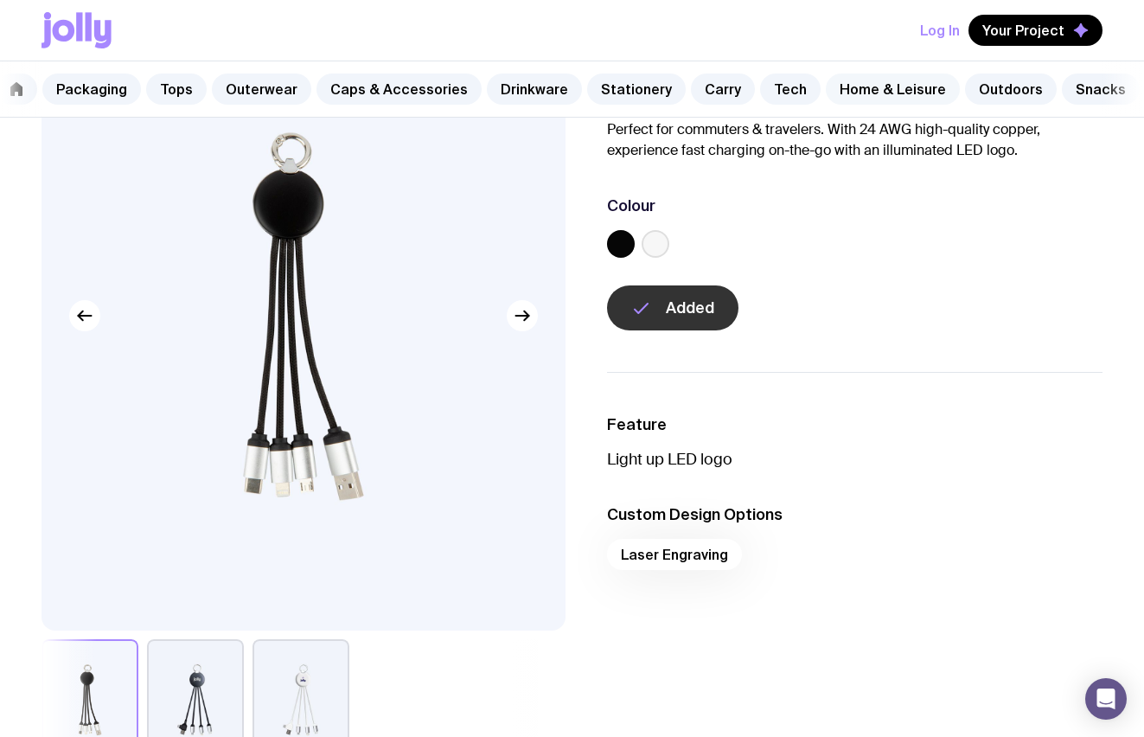
click at [865, 91] on link "Home & Leisure" at bounding box center [893, 88] width 134 height 31
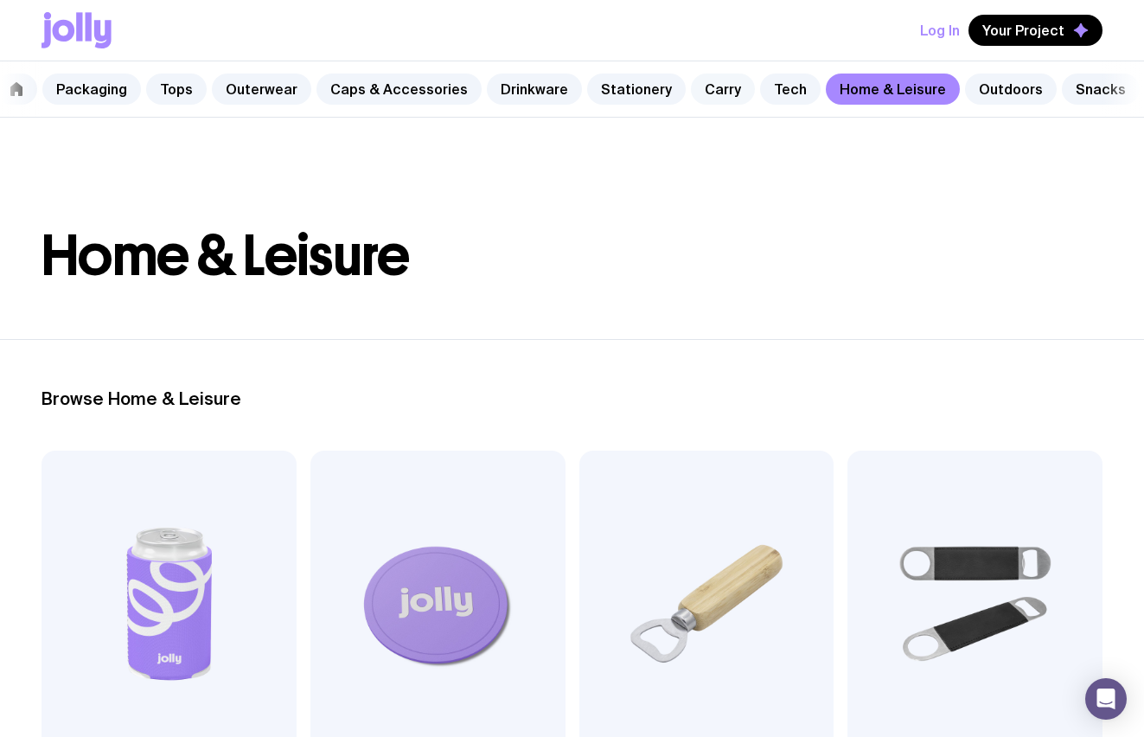
click at [699, 93] on link "Carry" at bounding box center [723, 88] width 64 height 31
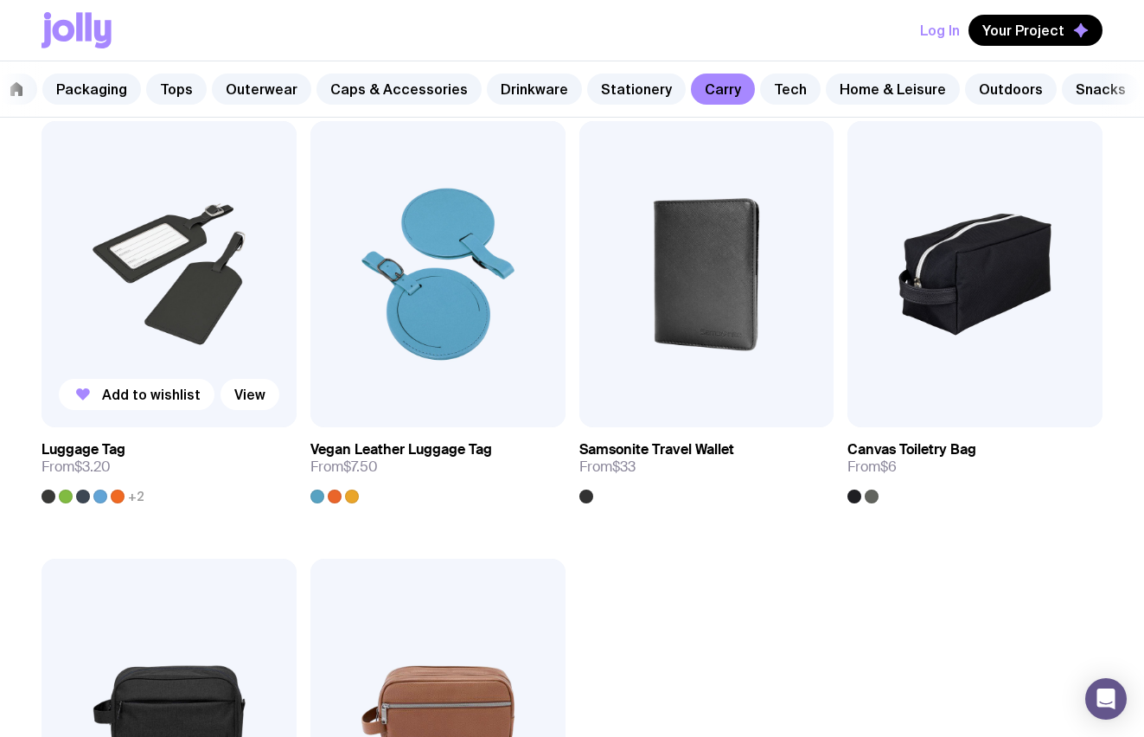
scroll to position [3393, 0]
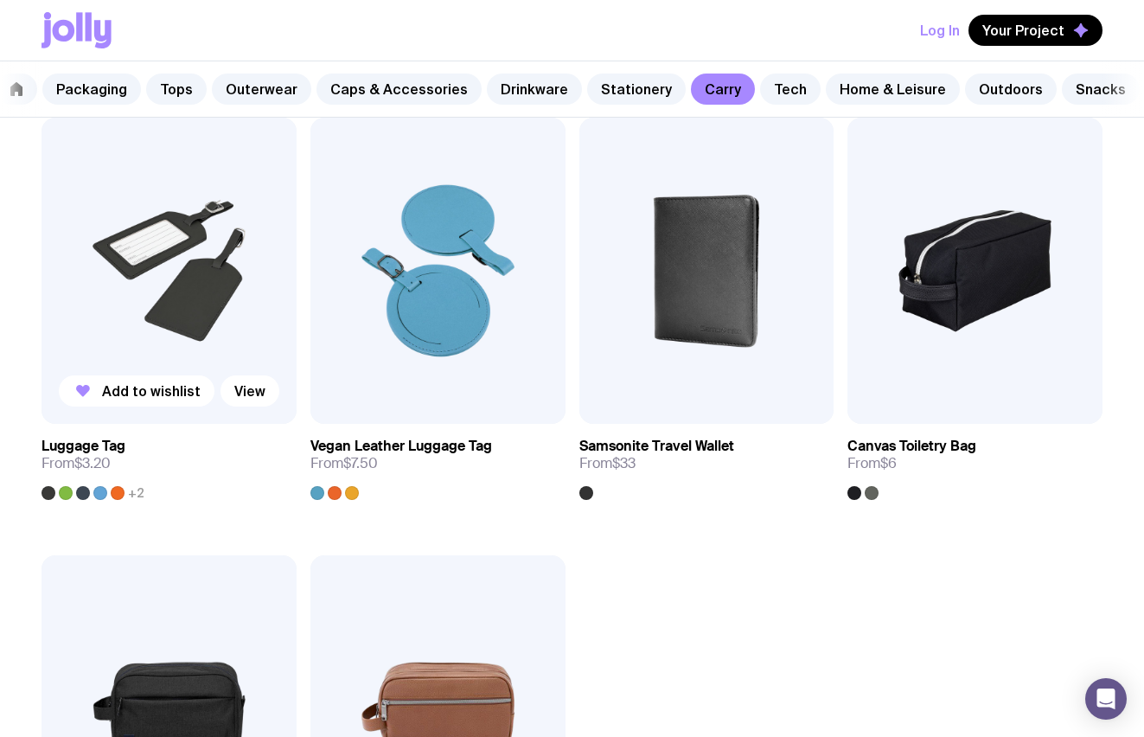
click at [177, 271] on img at bounding box center [168, 271] width 255 height 306
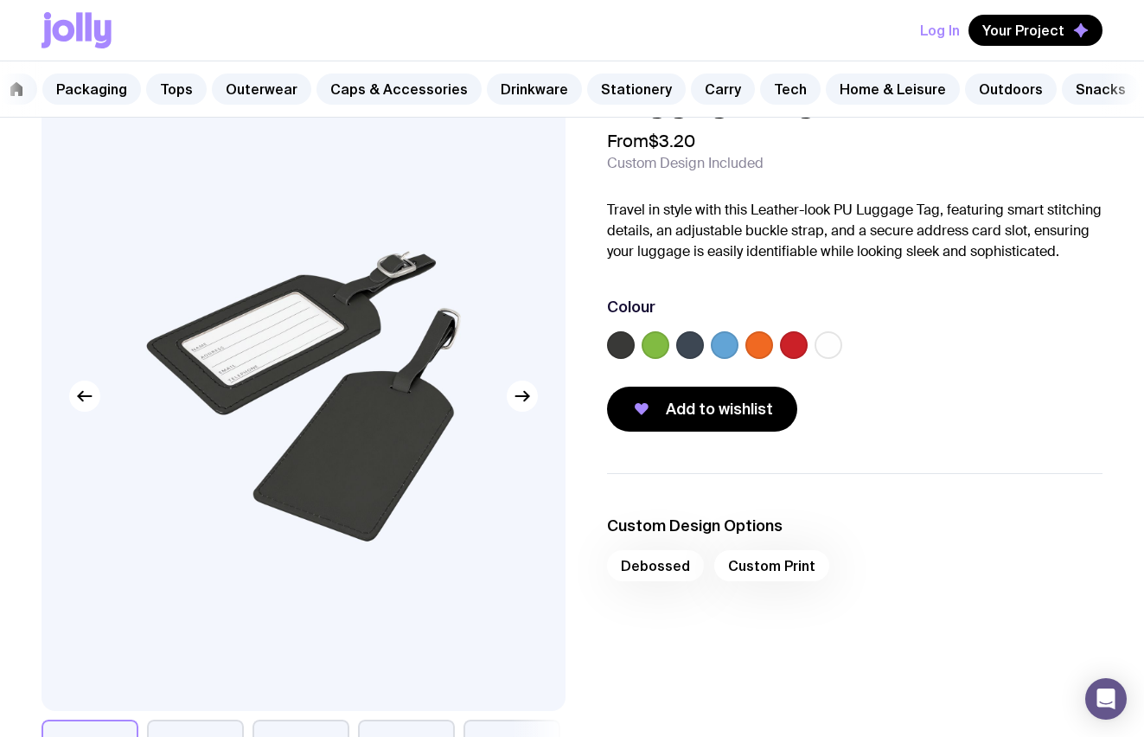
scroll to position [117, 0]
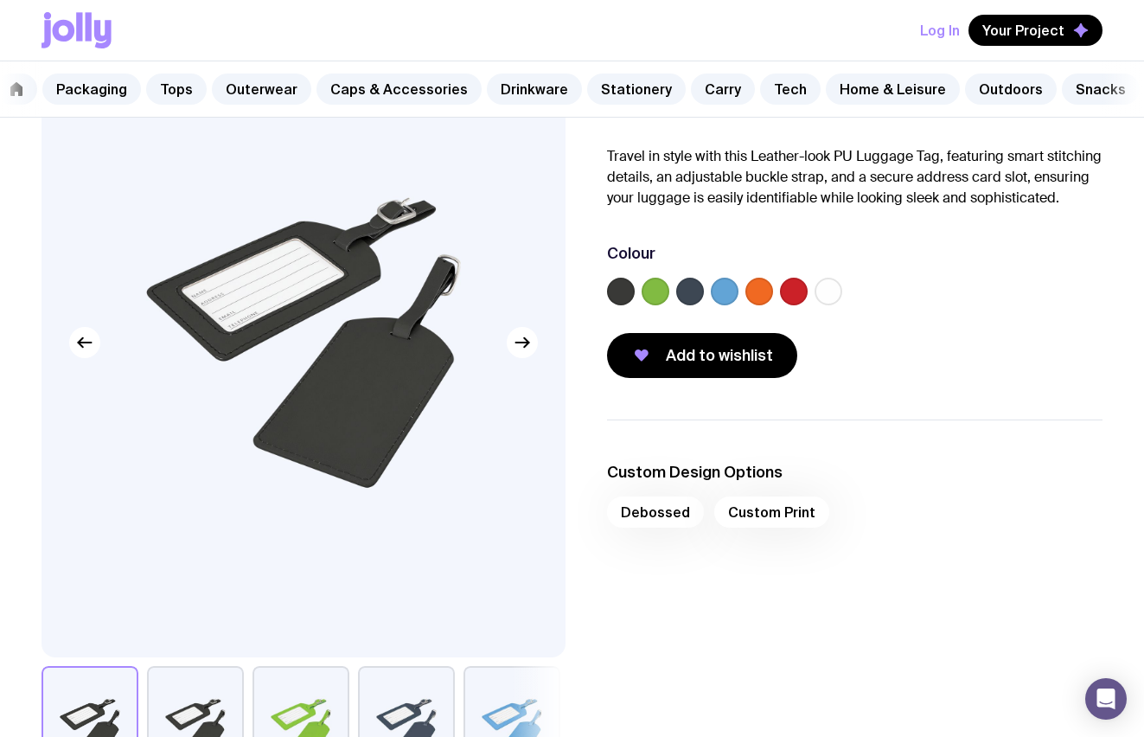
click at [696, 287] on label at bounding box center [690, 292] width 28 height 28
click at [0, 0] on input "radio" at bounding box center [0, 0] width 0 height 0
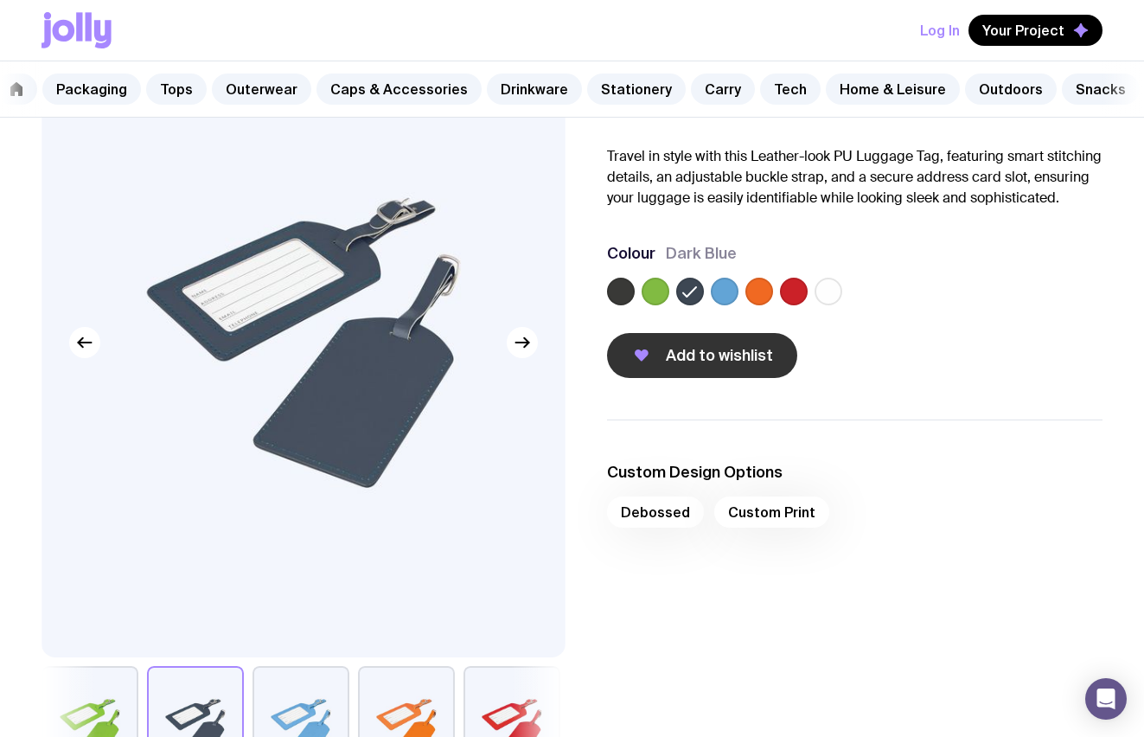
click at [700, 357] on span "Add to wishlist" at bounding box center [719, 355] width 107 height 21
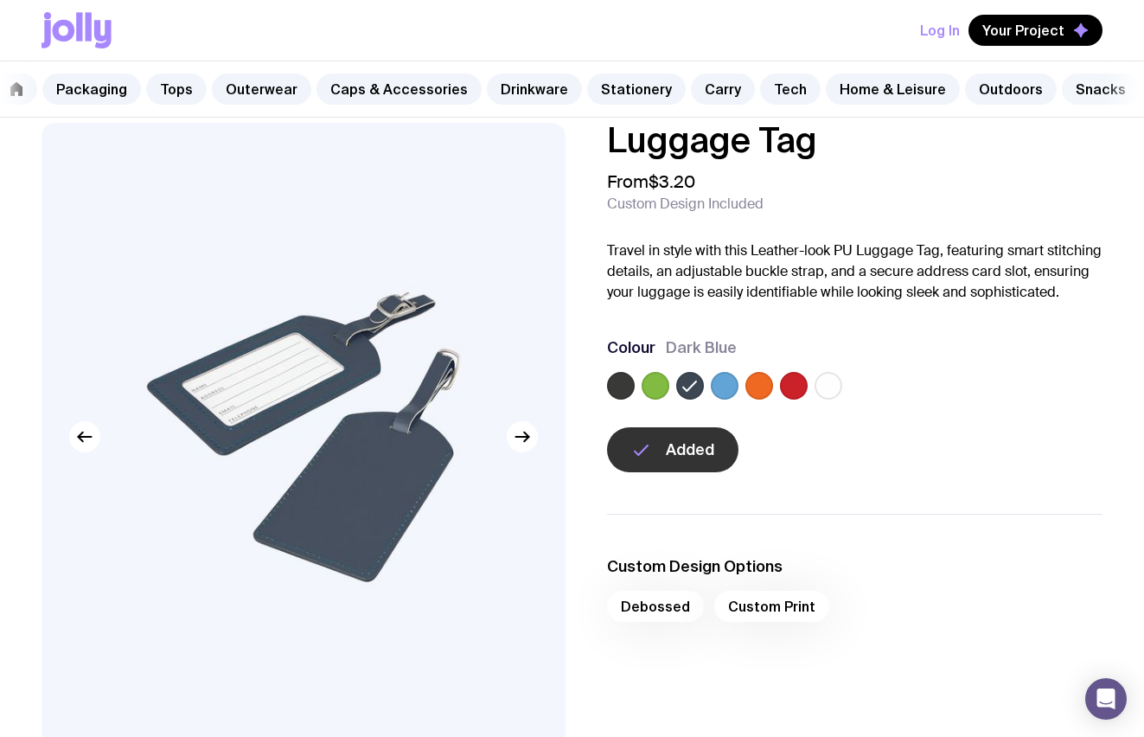
scroll to position [34, 0]
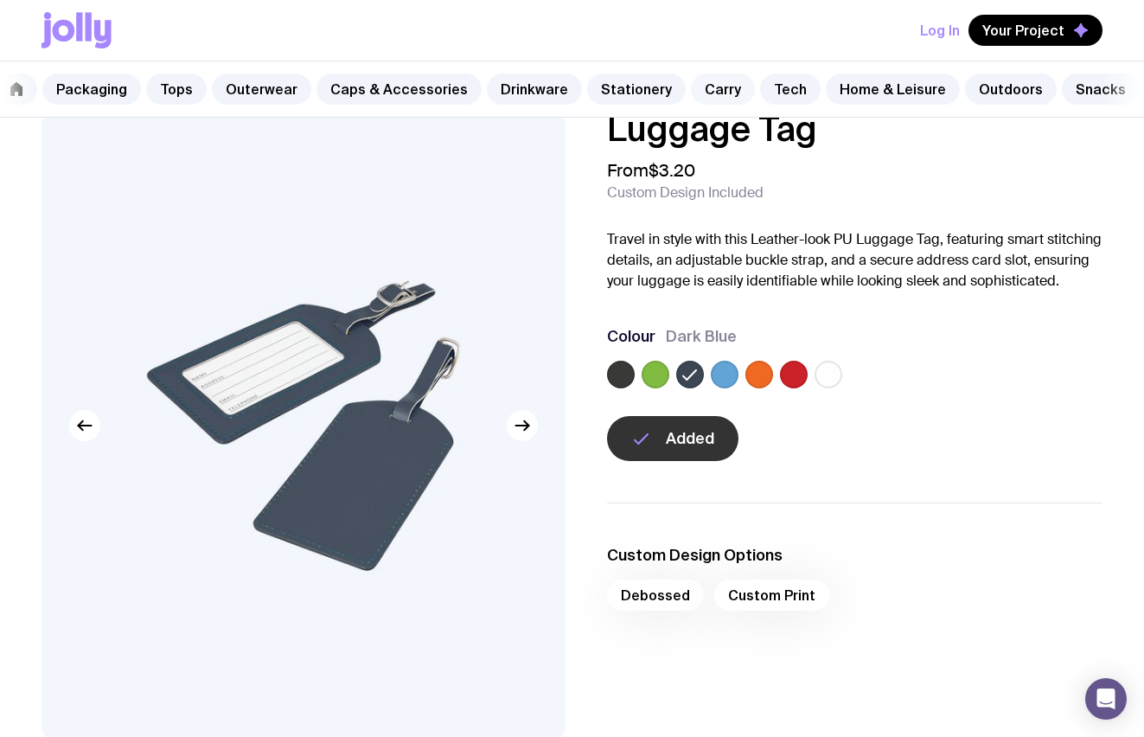
click at [710, 92] on link "Carry" at bounding box center [723, 88] width 64 height 31
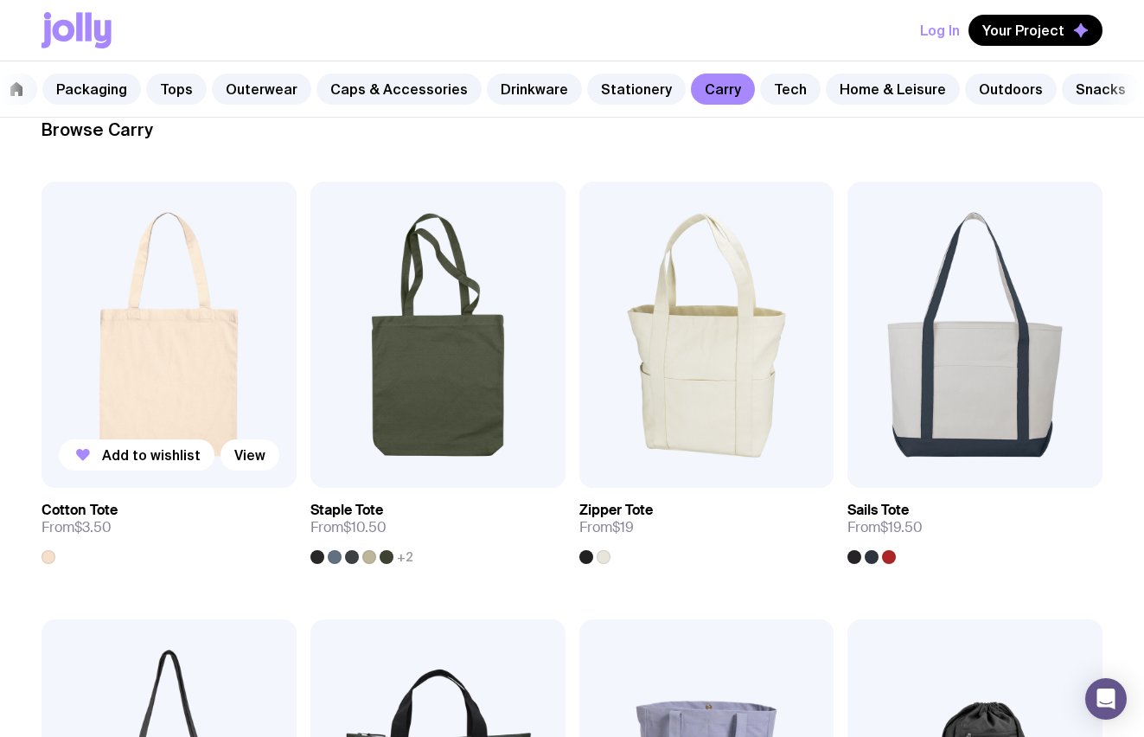
click at [246, 294] on img at bounding box center [168, 335] width 255 height 306
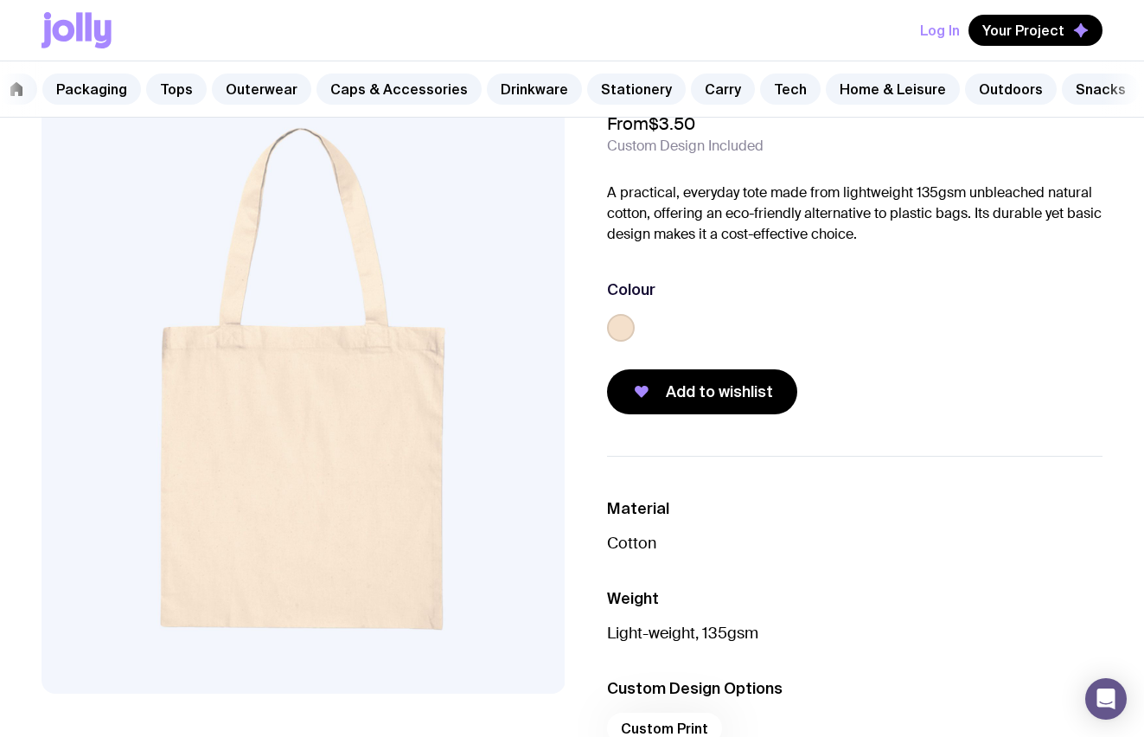
scroll to position [99, 0]
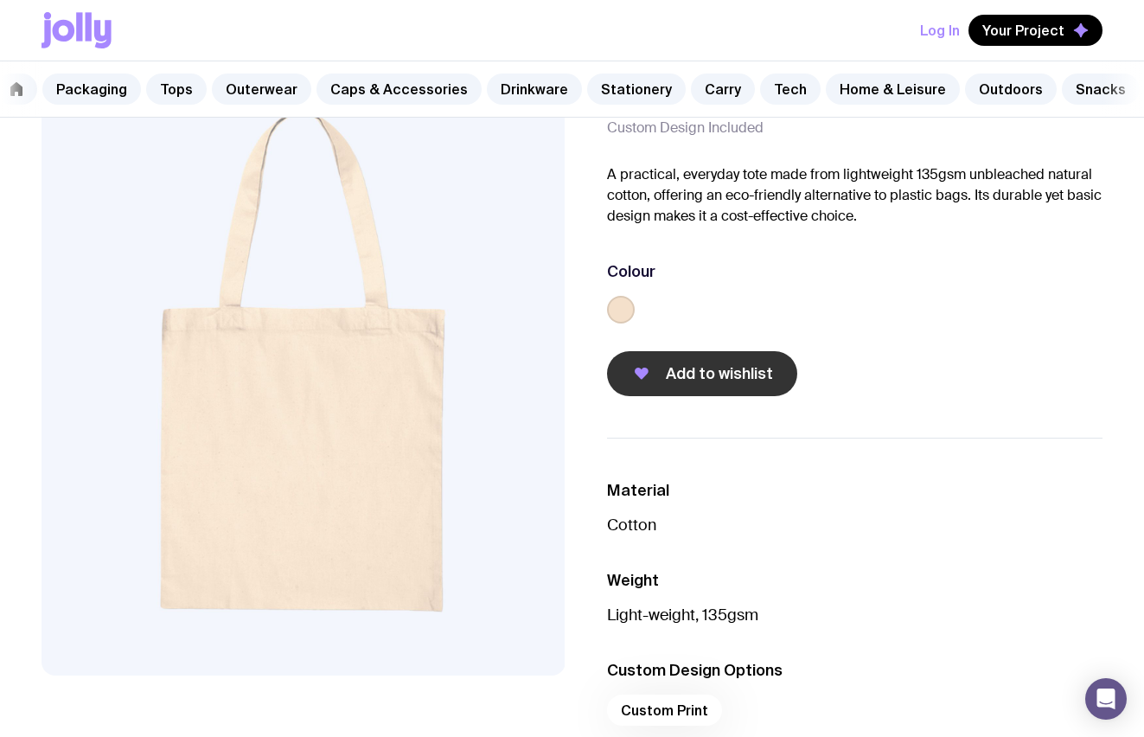
click at [735, 369] on span "Add to wishlist" at bounding box center [719, 373] width 107 height 21
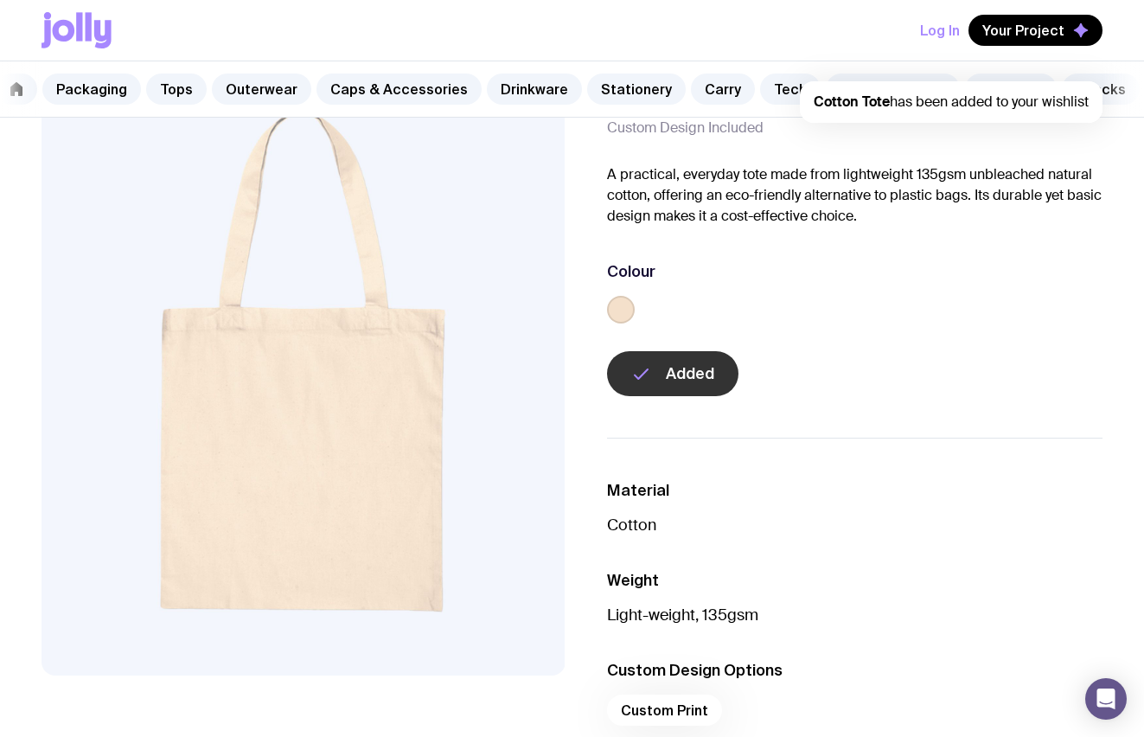
scroll to position [119, 0]
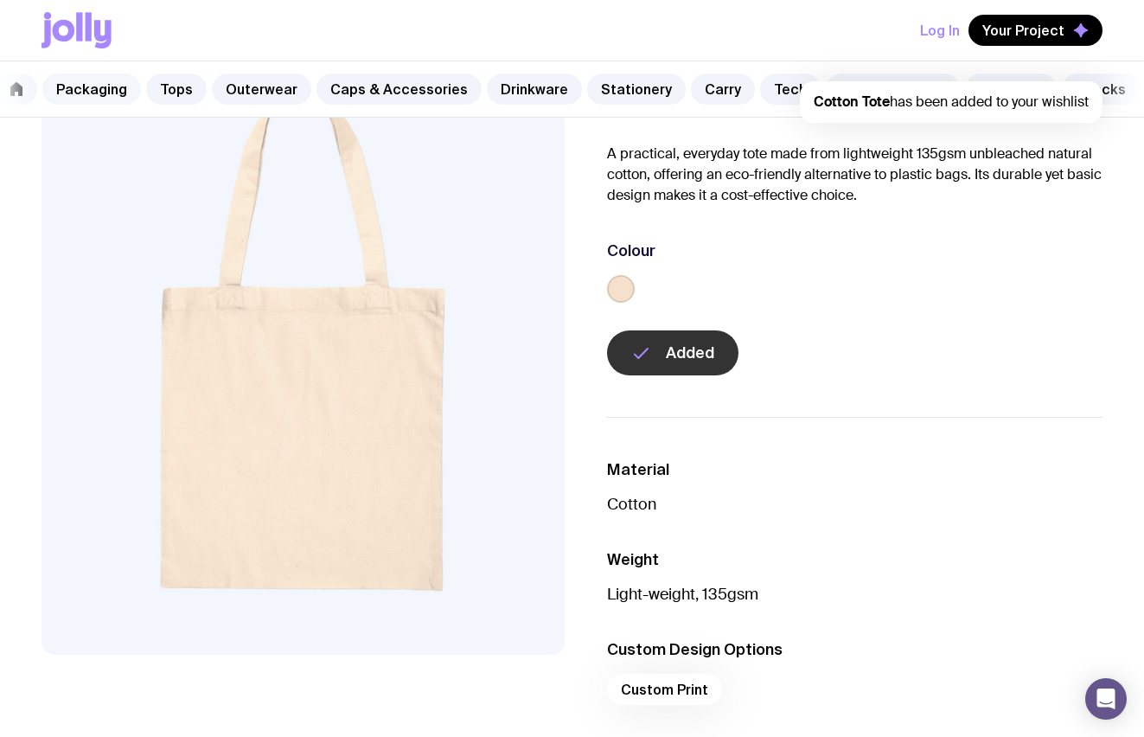
click at [100, 88] on link "Packaging" at bounding box center [91, 88] width 99 height 31
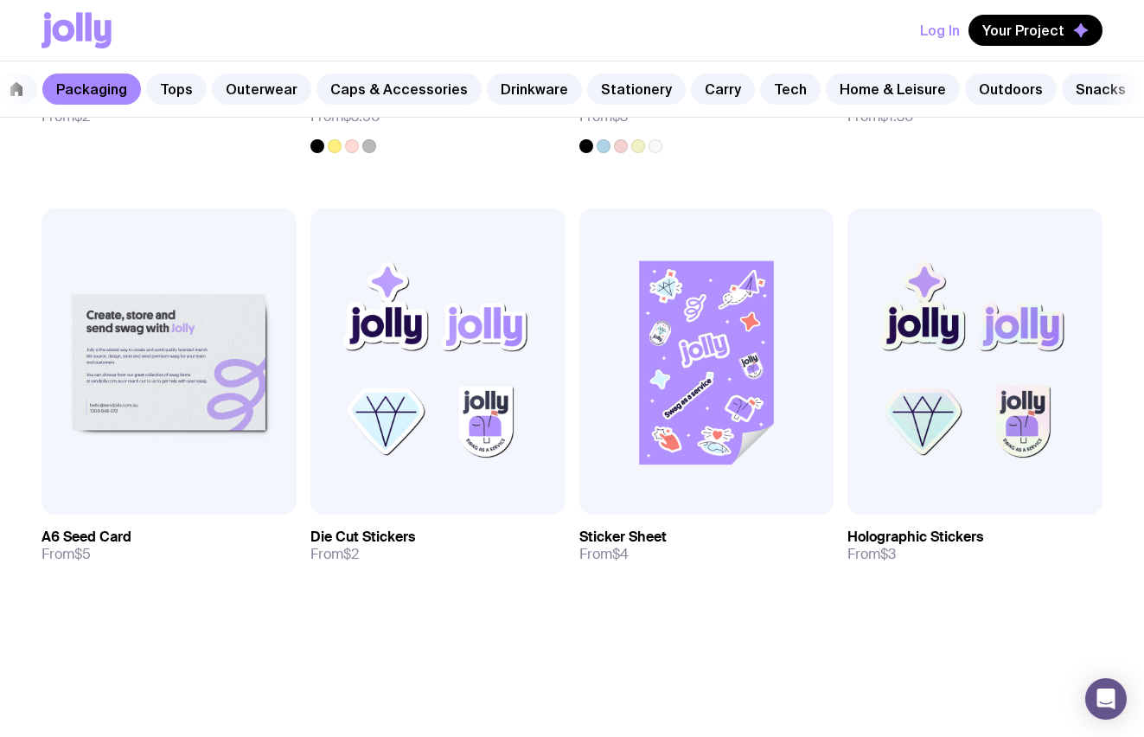
scroll to position [1660, 0]
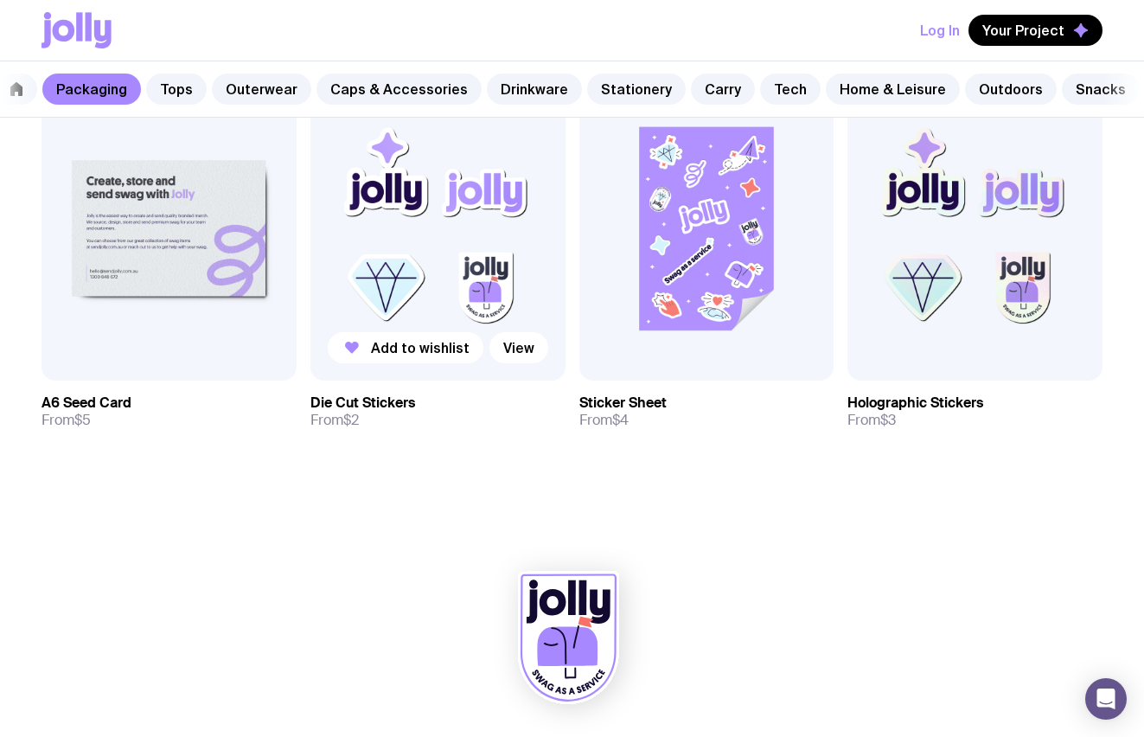
click at [435, 207] on img at bounding box center [437, 227] width 255 height 306
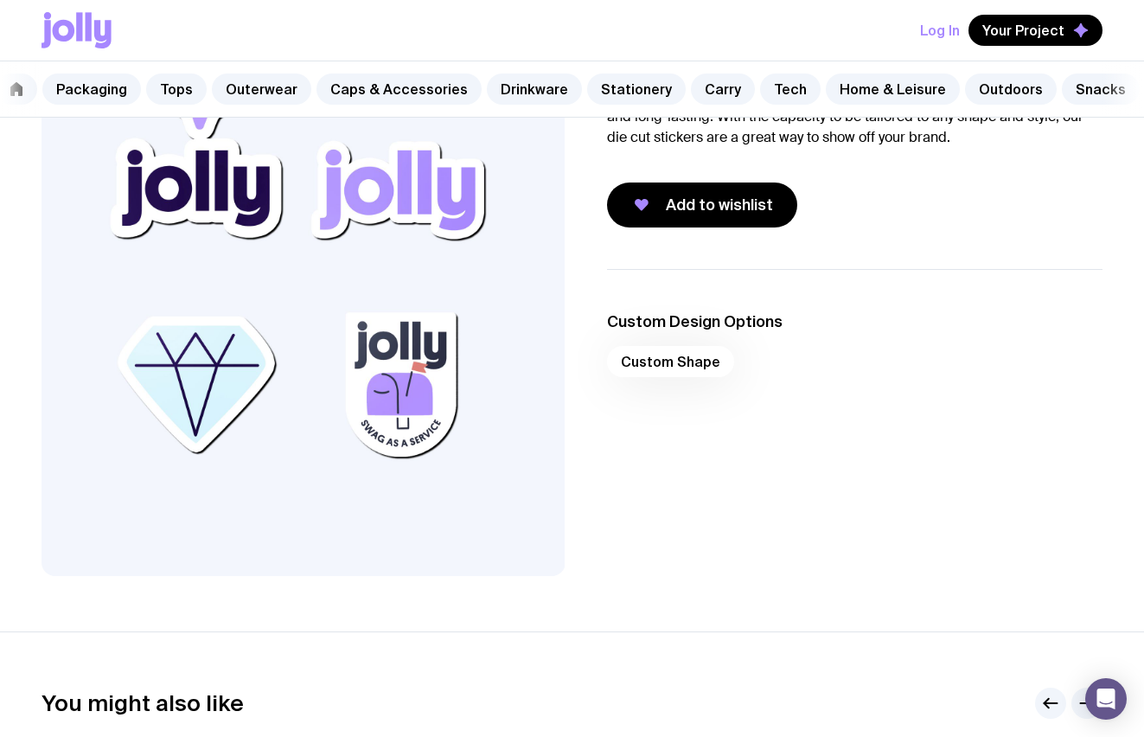
scroll to position [199, 0]
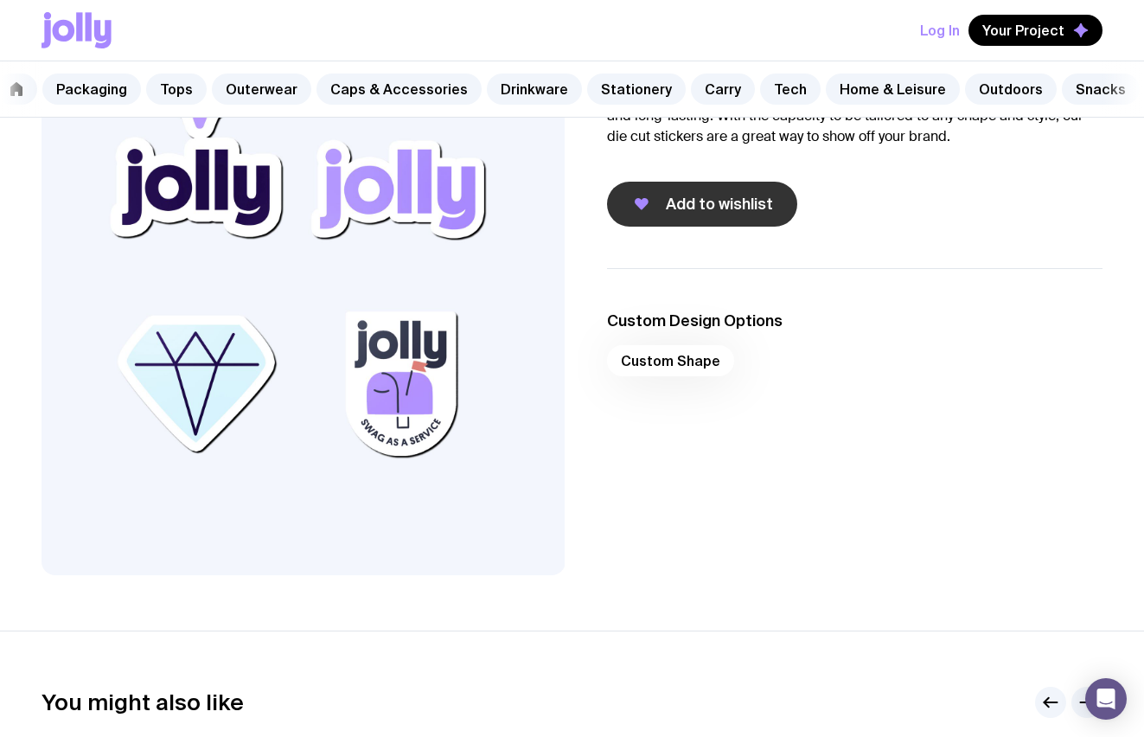
click at [708, 211] on span "Add to wishlist" at bounding box center [719, 204] width 107 height 21
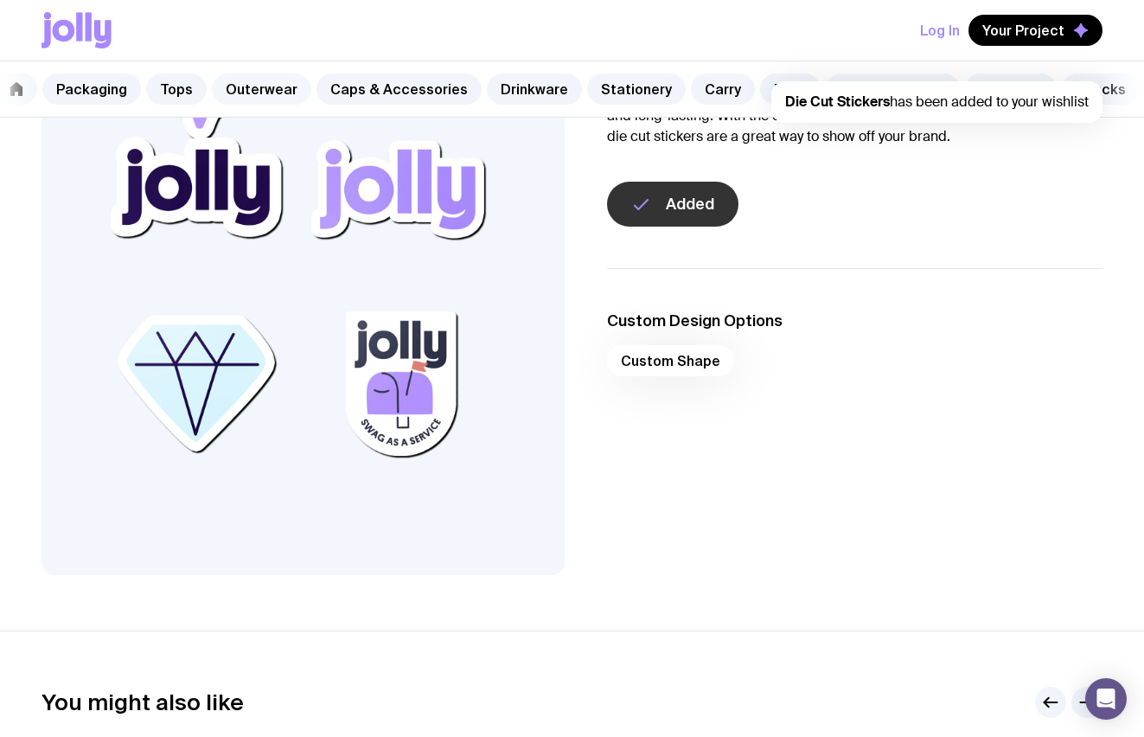
click at [255, 96] on link "Outerwear" at bounding box center [261, 88] width 99 height 31
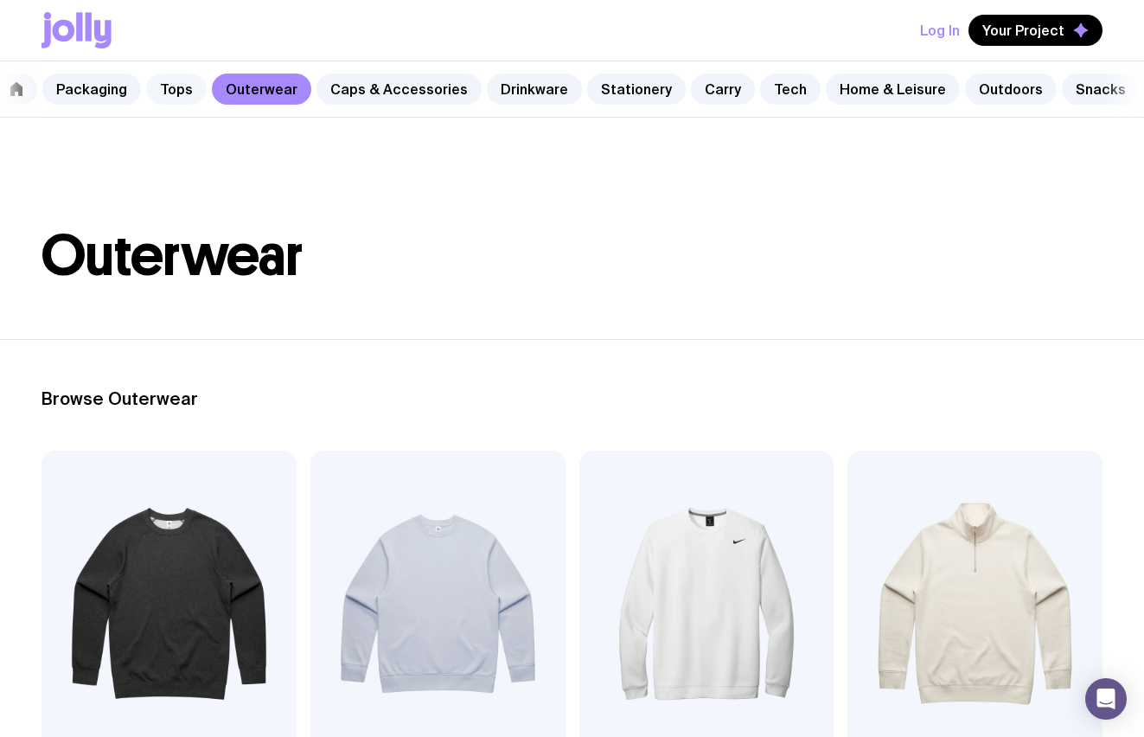
click at [179, 95] on link "Tops" at bounding box center [176, 88] width 61 height 31
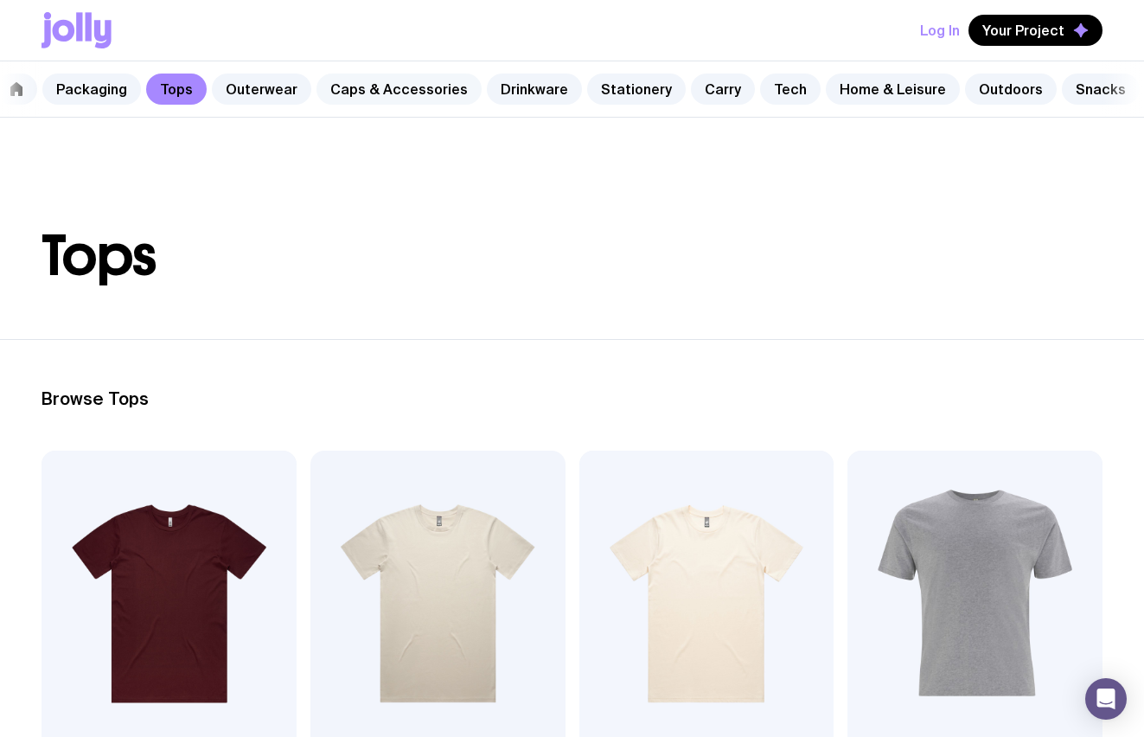
click at [359, 93] on link "Caps & Accessories" at bounding box center [398, 88] width 165 height 31
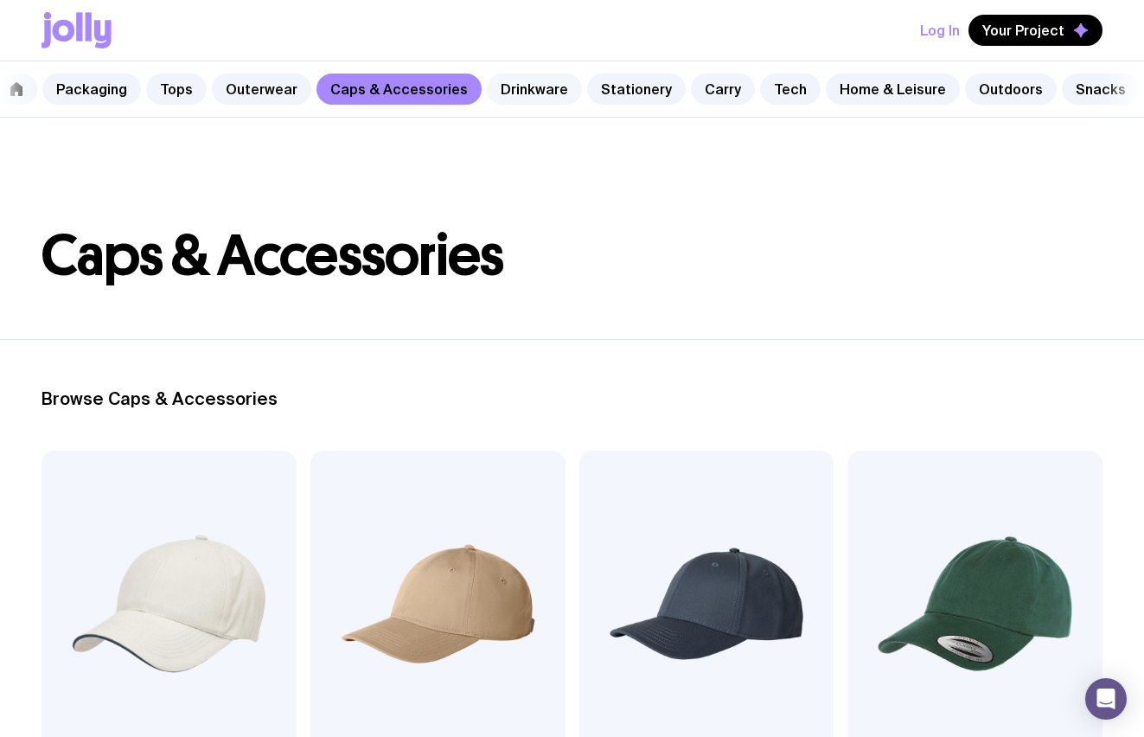
click at [502, 90] on link "Drinkware" at bounding box center [534, 88] width 95 height 31
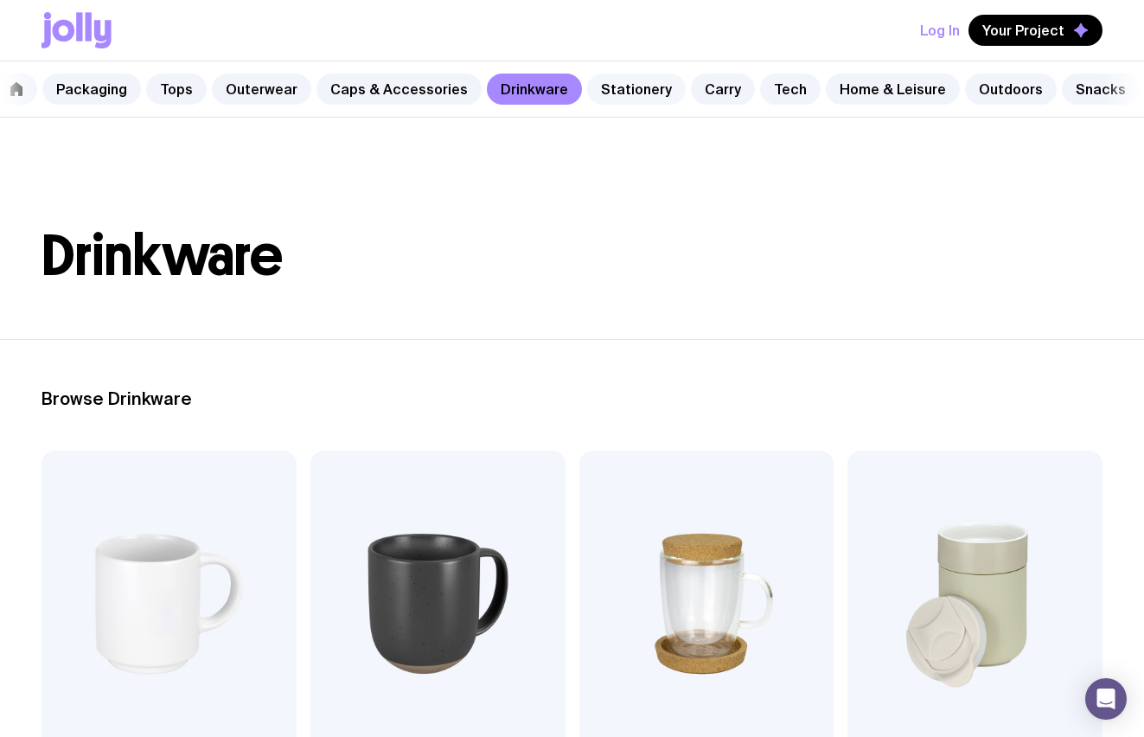
click at [611, 88] on link "Stationery" at bounding box center [636, 88] width 99 height 31
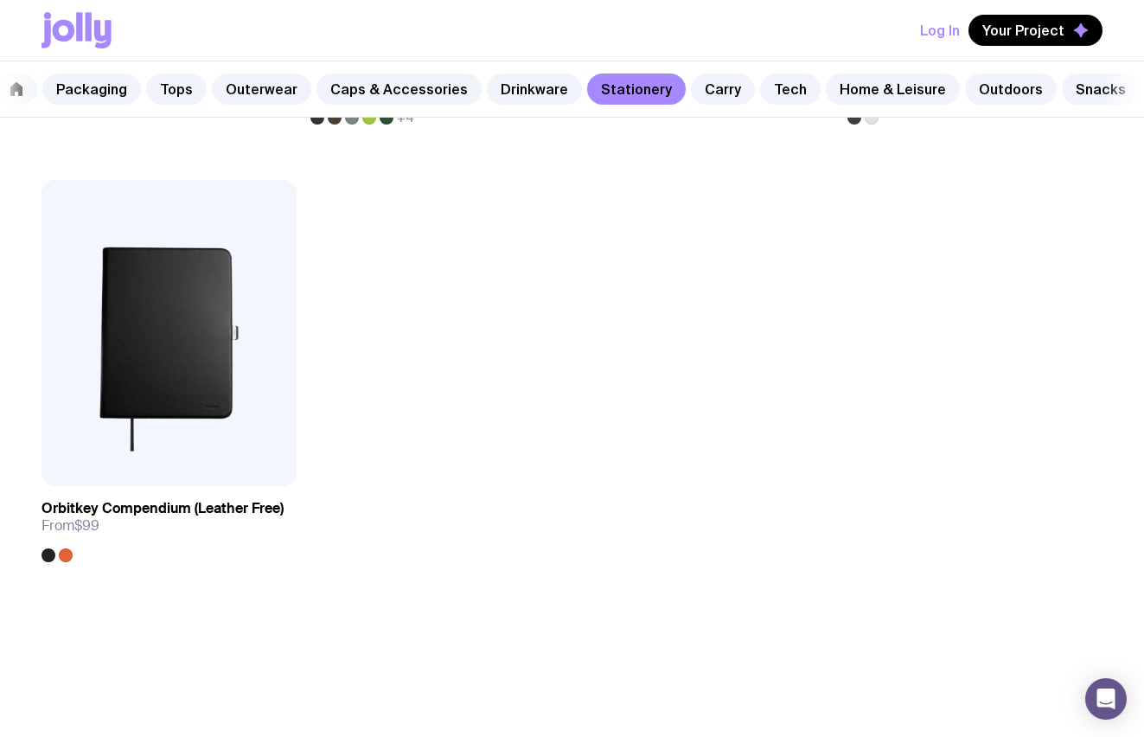
scroll to position [2911, 0]
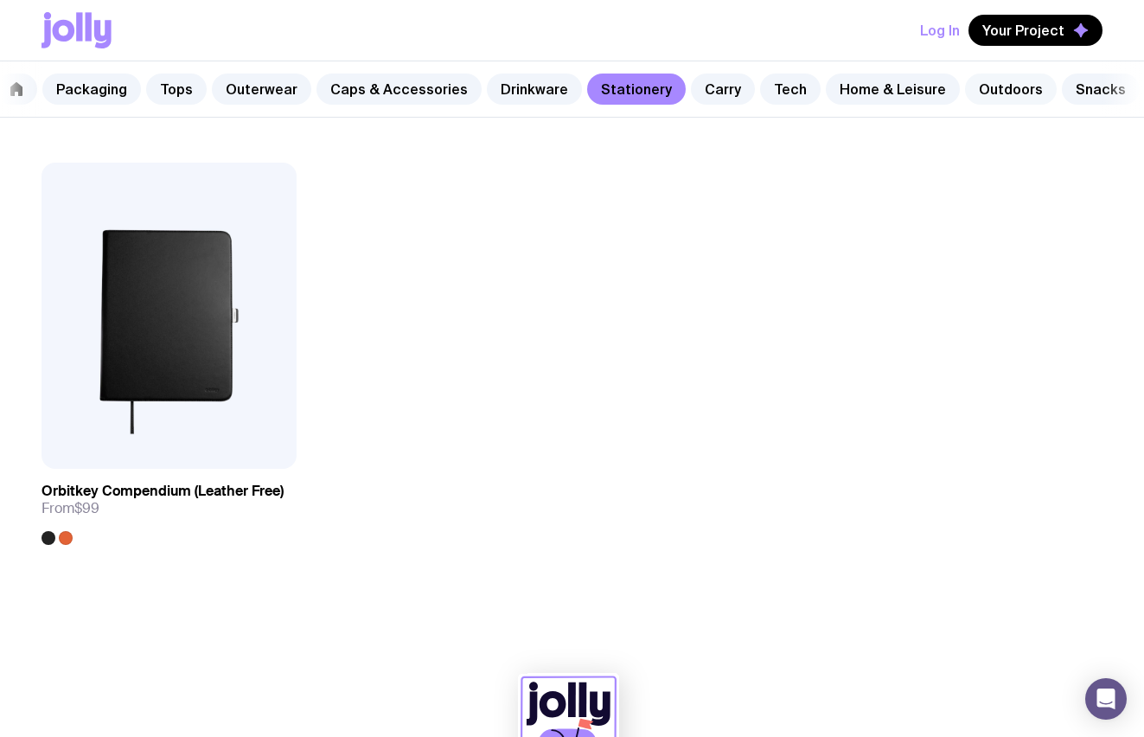
click at [967, 86] on link "Outdoors" at bounding box center [1011, 88] width 92 height 31
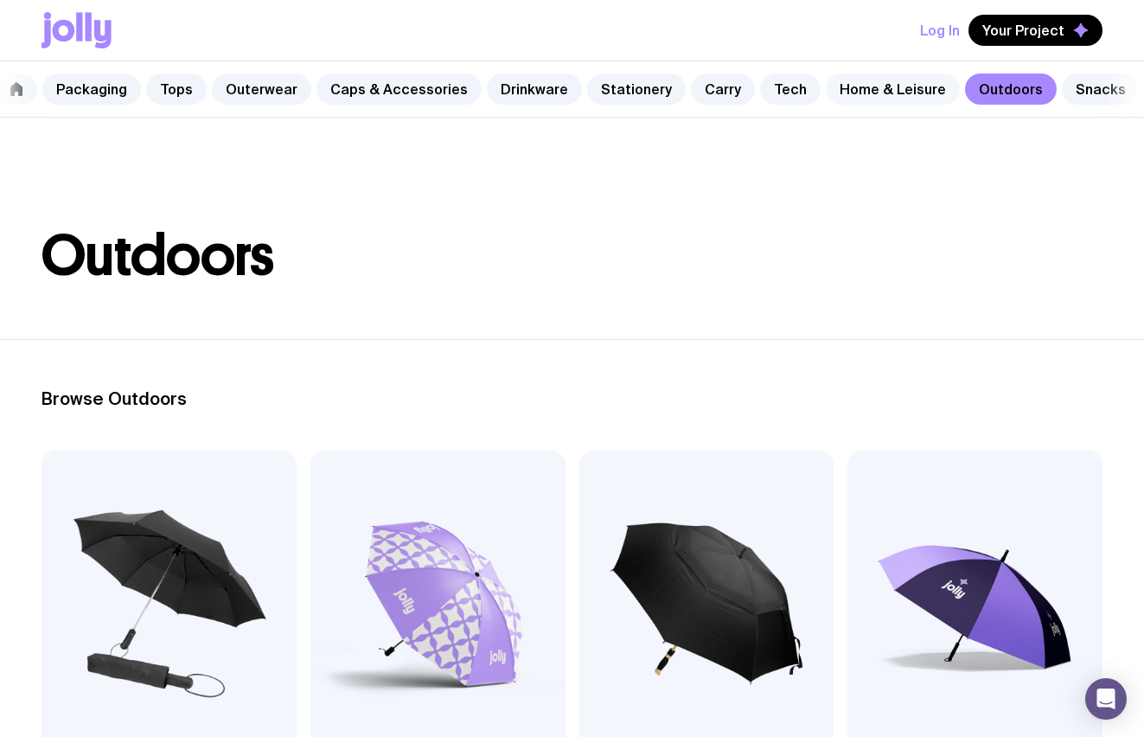
click at [872, 90] on link "Home & Leisure" at bounding box center [893, 88] width 134 height 31
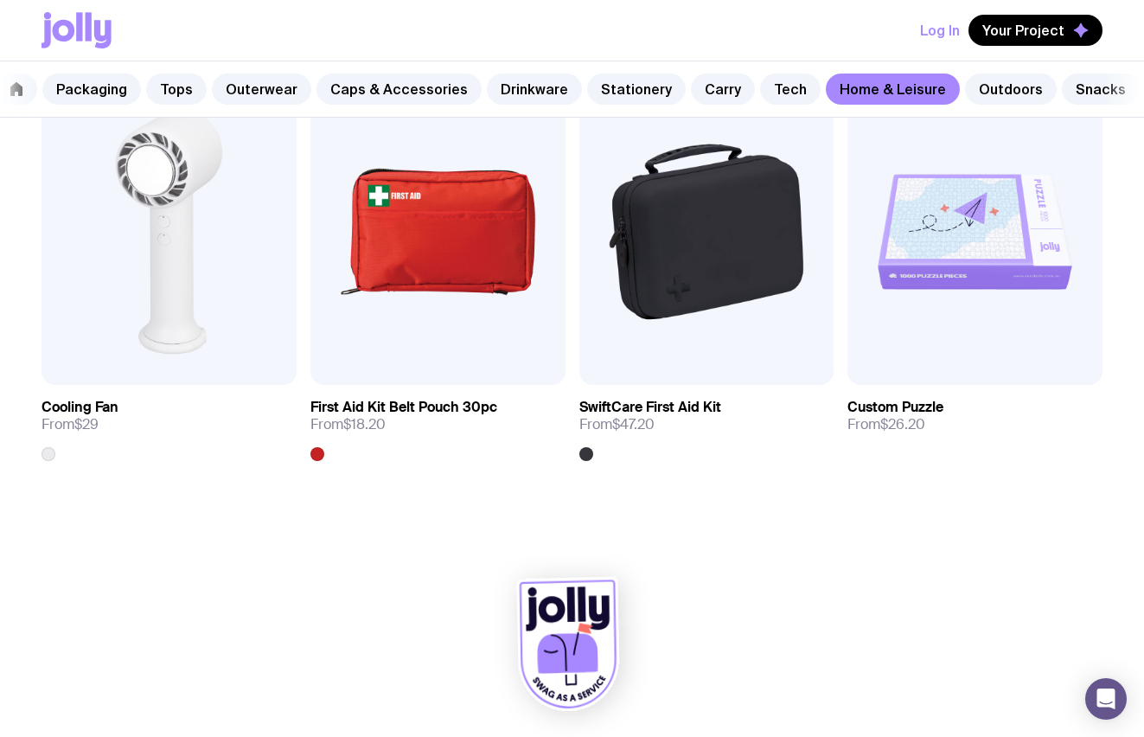
scroll to position [3450, 0]
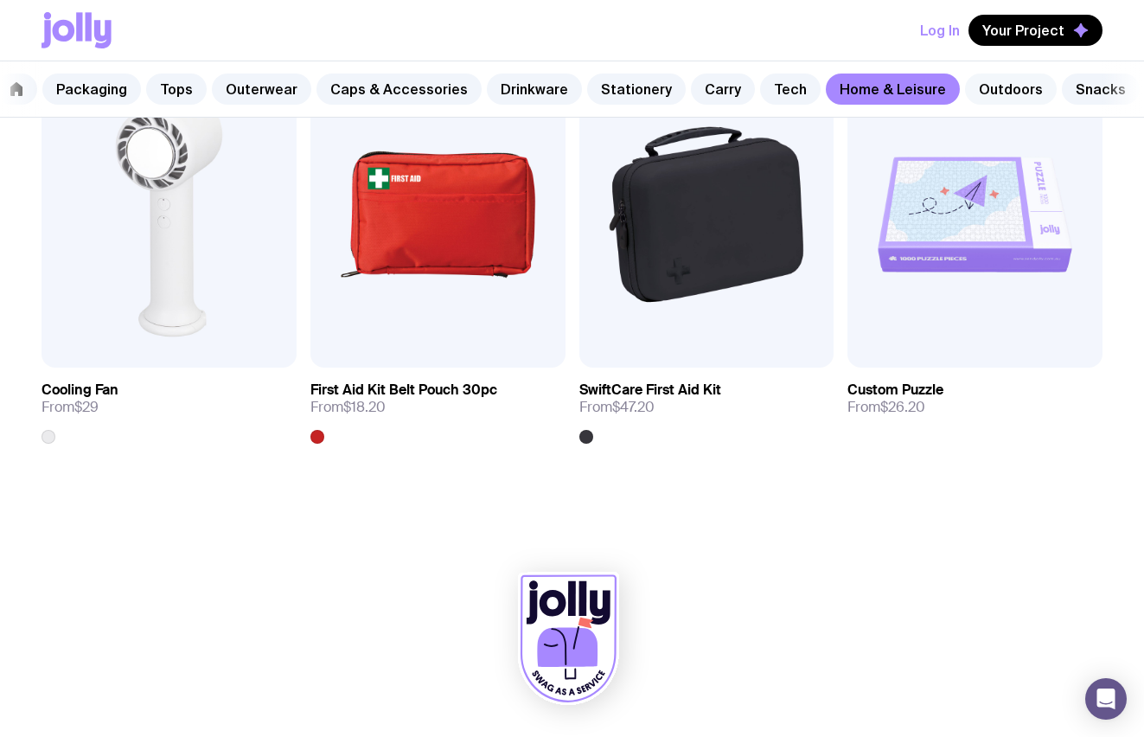
click at [975, 87] on link "Outdoors" at bounding box center [1011, 88] width 92 height 31
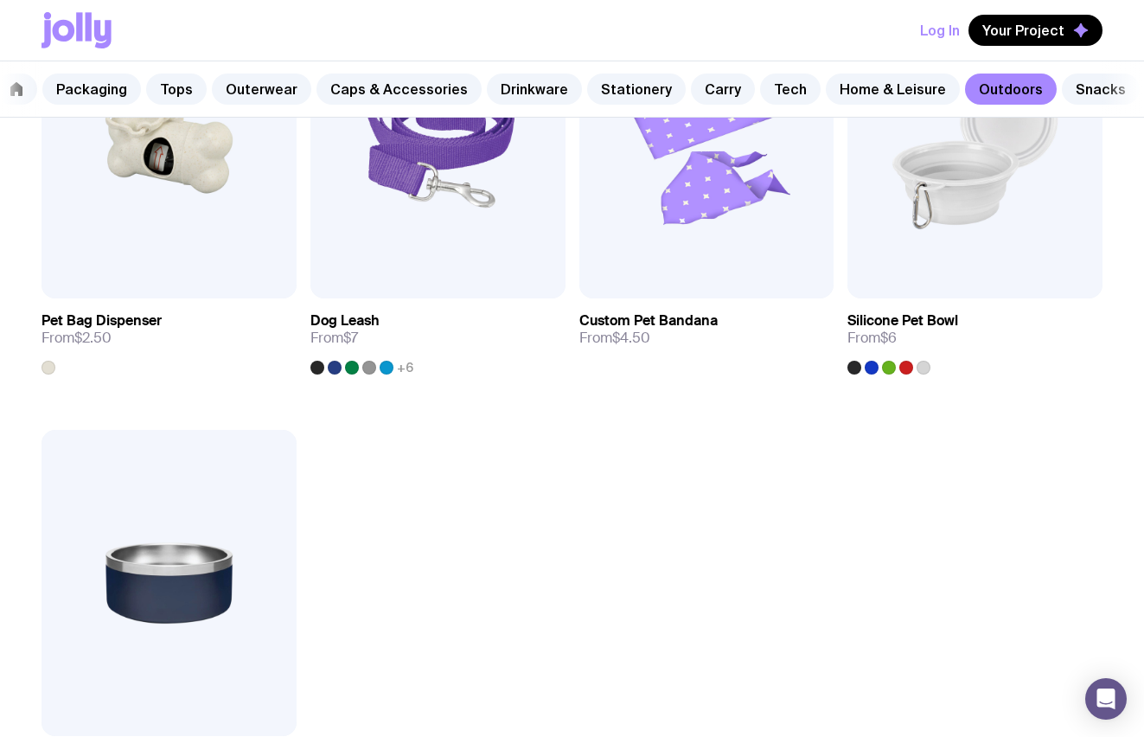
scroll to position [2229, 0]
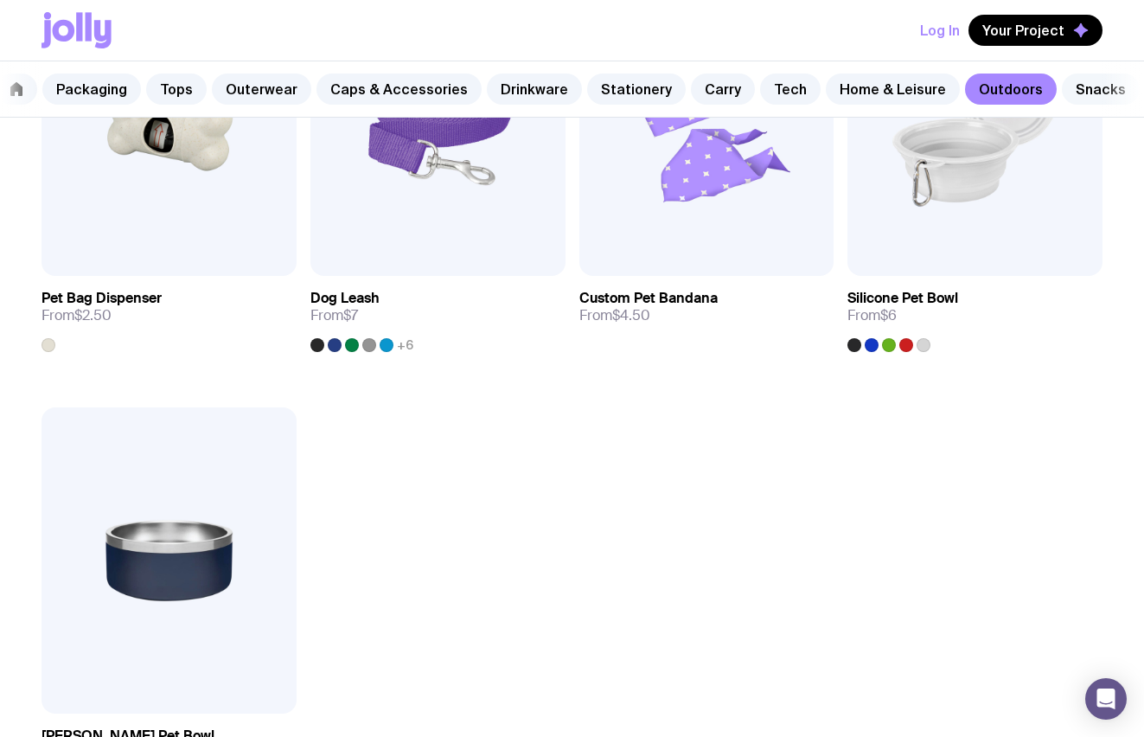
click at [1062, 98] on link "Snacks" at bounding box center [1101, 88] width 78 height 31
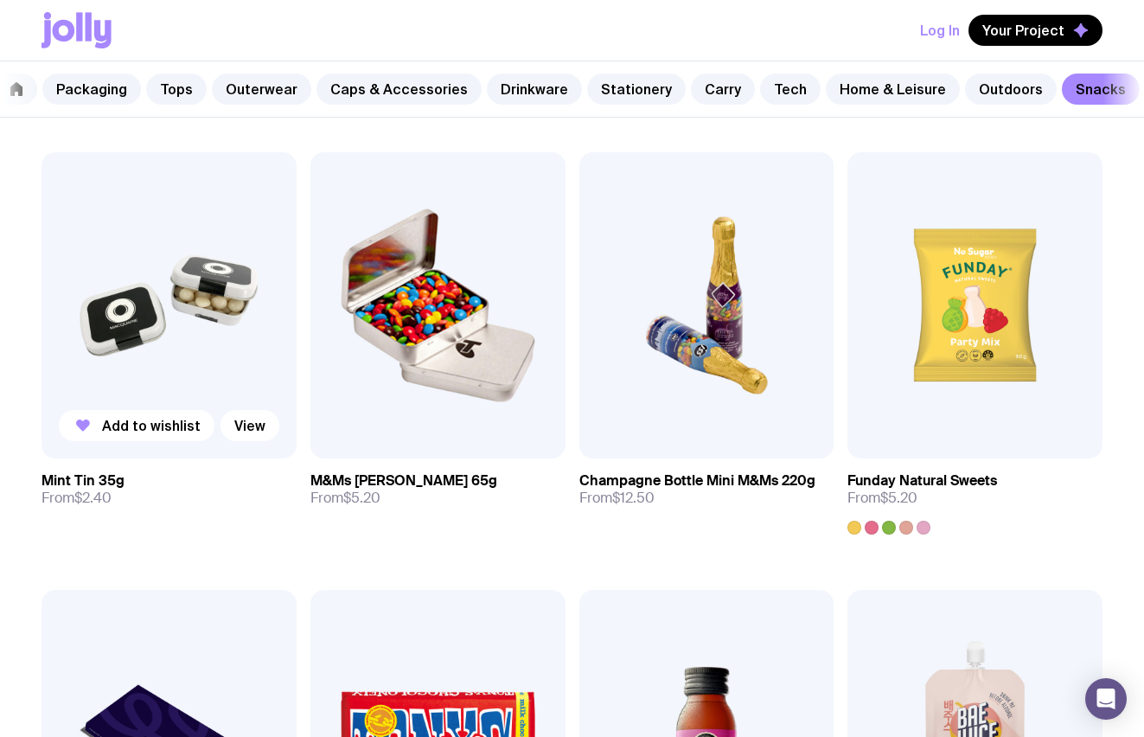
scroll to position [299, 0]
click at [221, 293] on img at bounding box center [168, 304] width 255 height 306
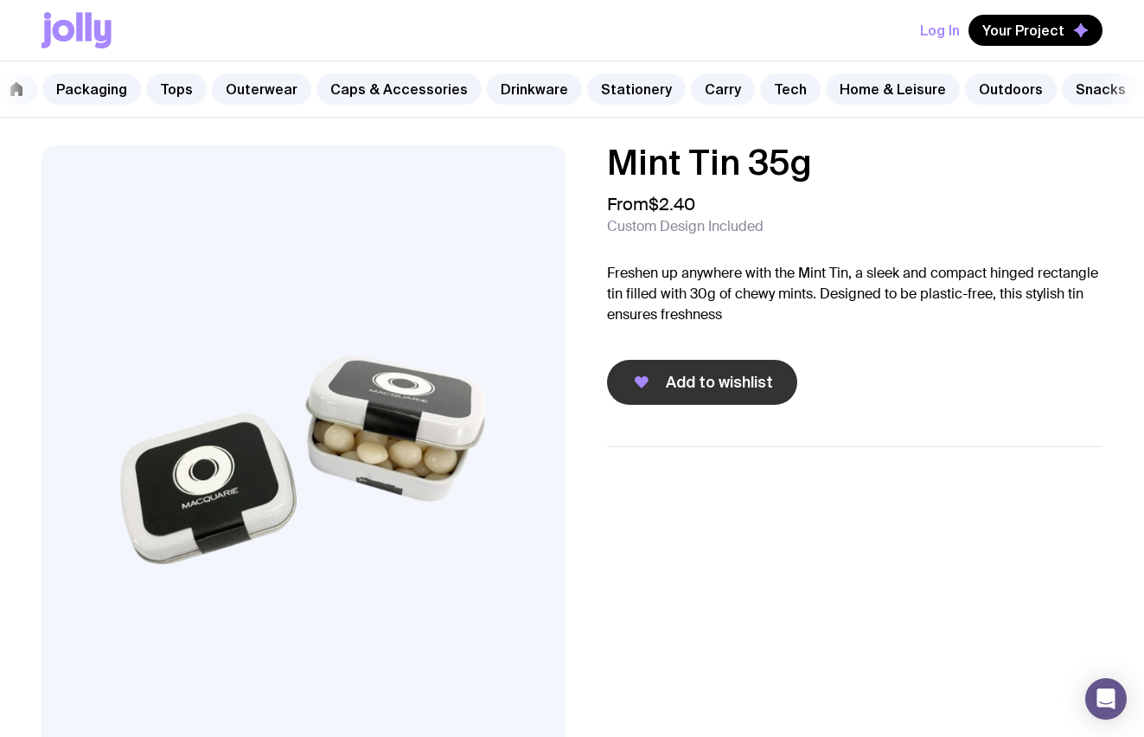
click at [700, 375] on span "Add to wishlist" at bounding box center [719, 382] width 107 height 21
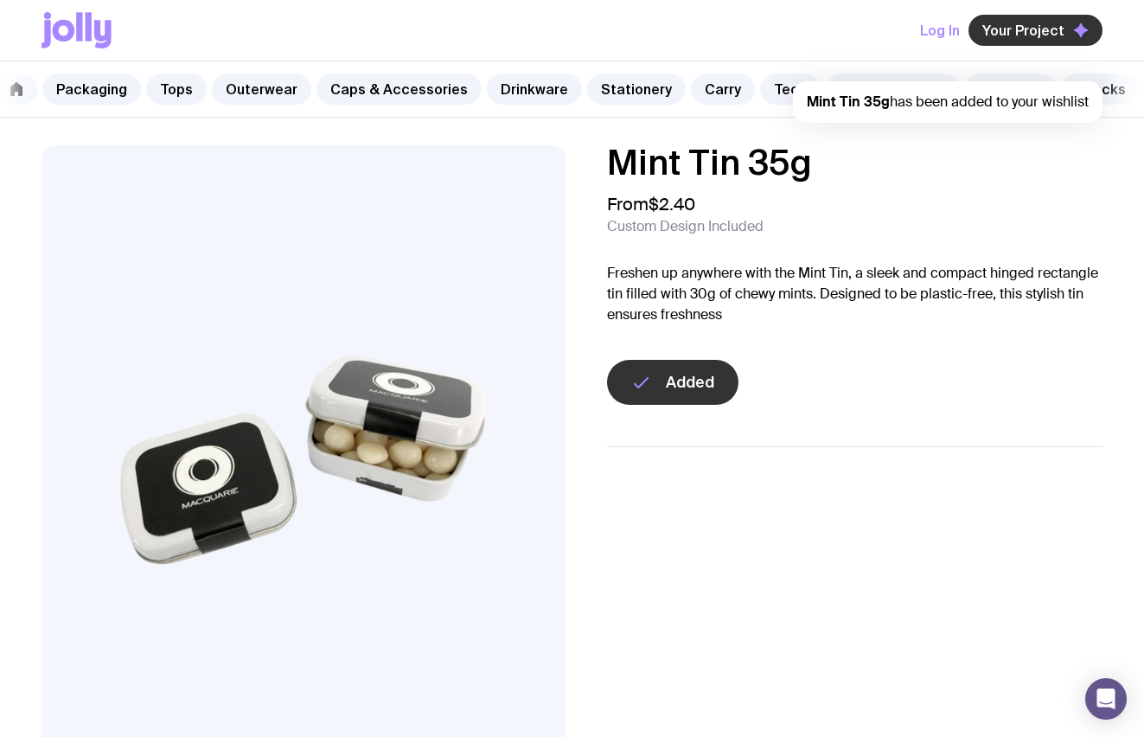
click at [1021, 27] on span "Your Project" at bounding box center [1023, 30] width 82 height 17
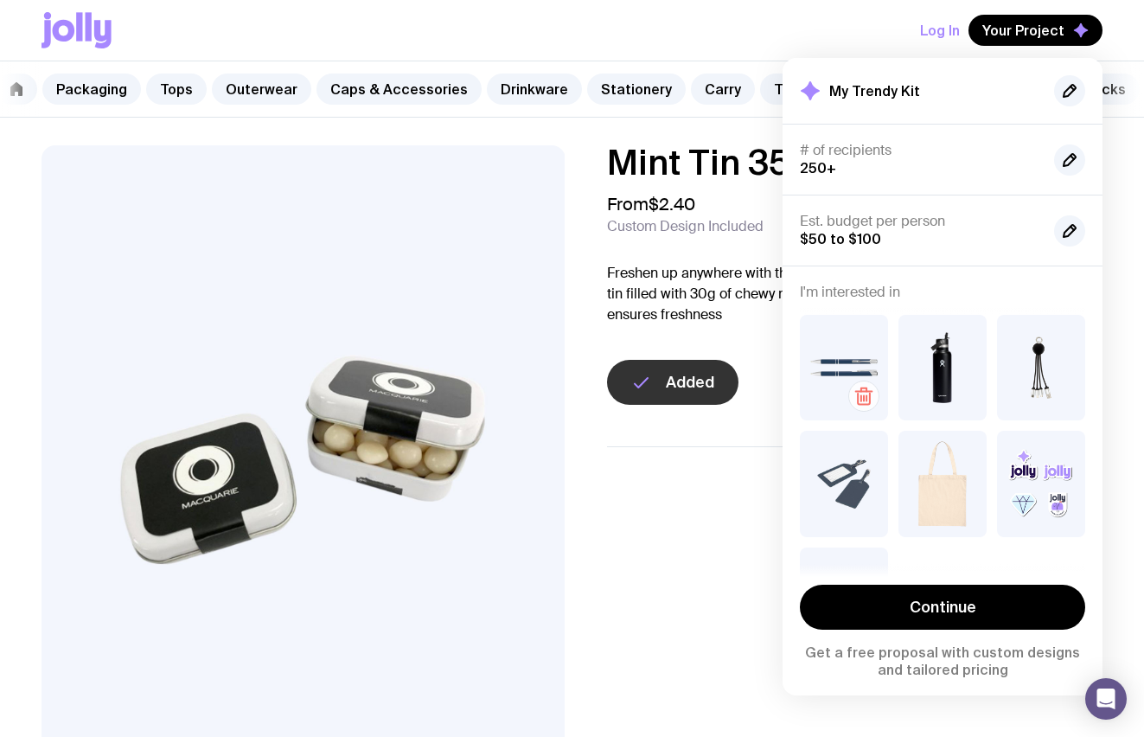
scroll to position [88, 0]
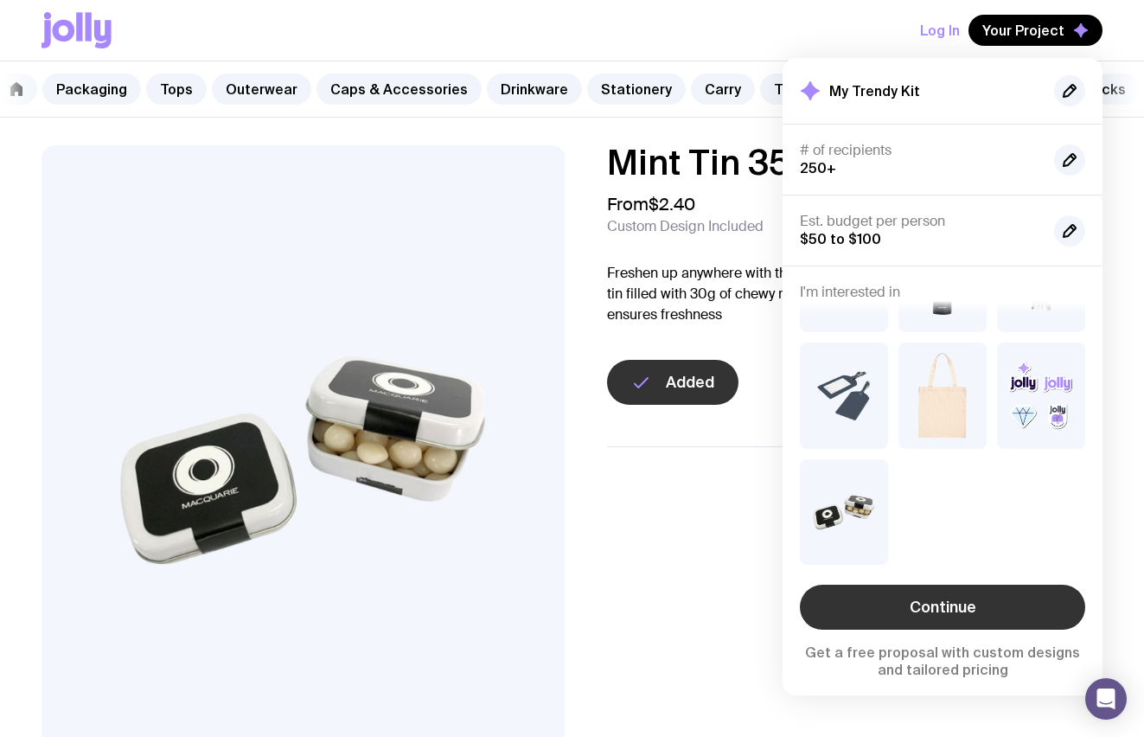
click at [873, 601] on link "Continue" at bounding box center [942, 606] width 285 height 45
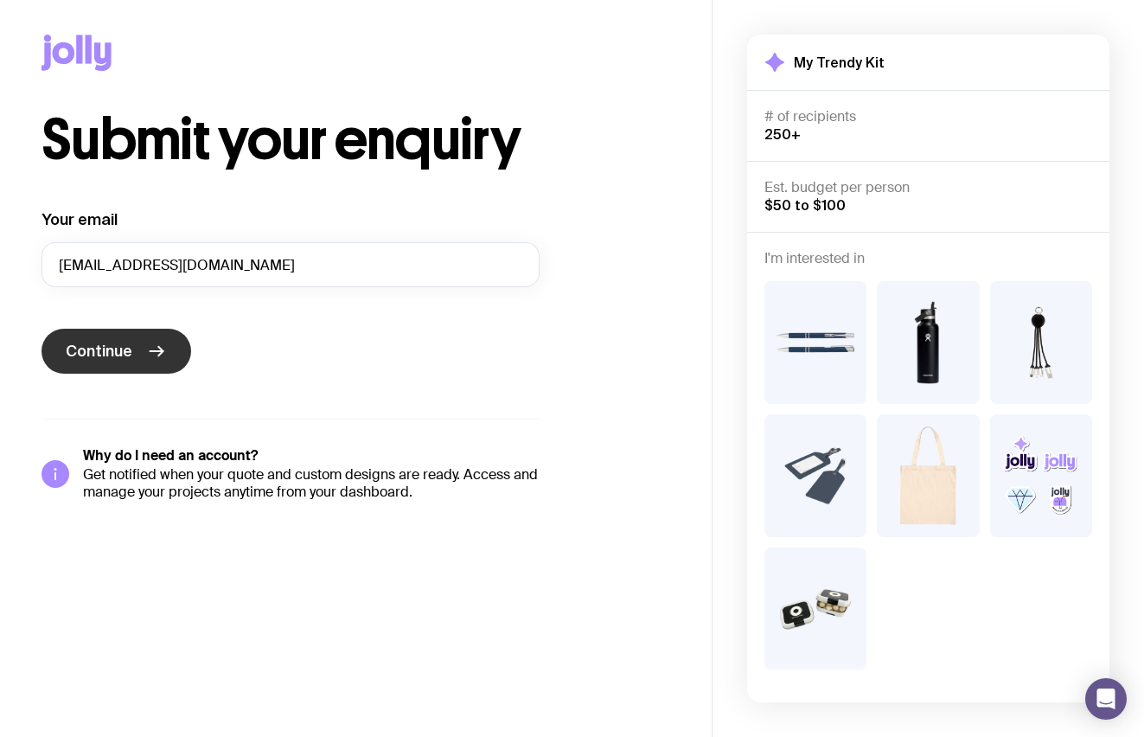
click at [164, 363] on button "Continue" at bounding box center [116, 351] width 150 height 45
